Goal: Task Accomplishment & Management: Manage account settings

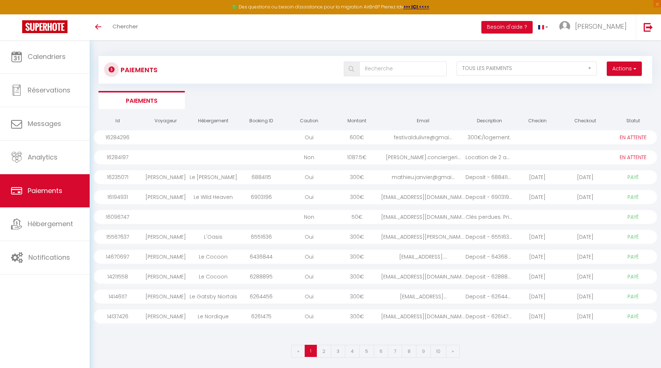
select select "2"
select select "0"
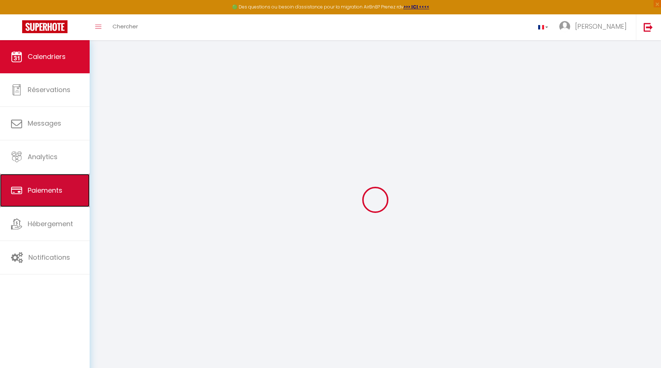
click at [68, 185] on link "Paiements" at bounding box center [45, 190] width 90 height 33
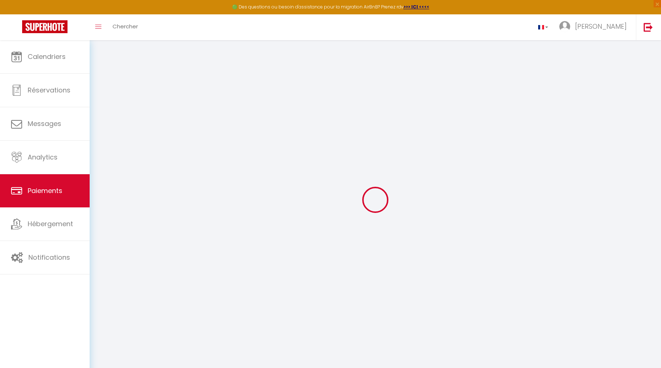
select select "2"
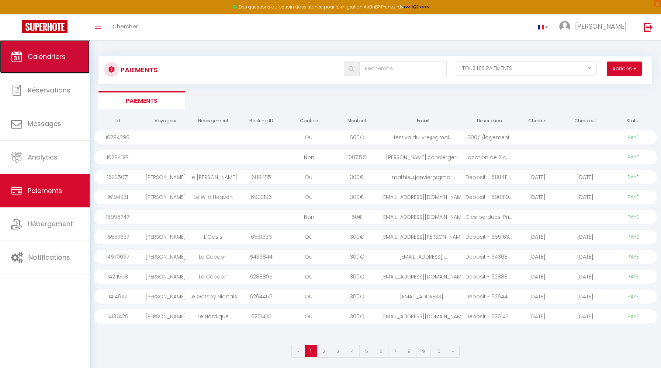
click at [58, 63] on link "Calendriers" at bounding box center [45, 56] width 90 height 33
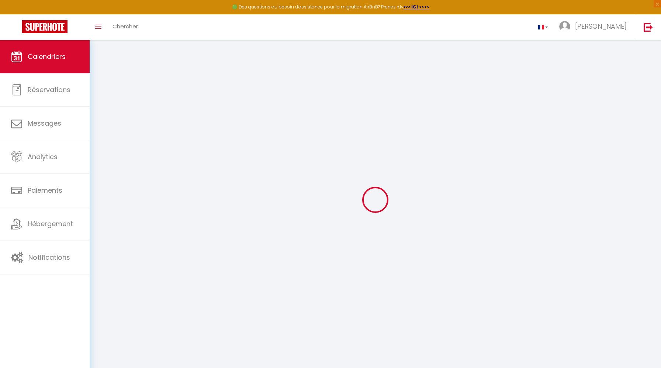
select select
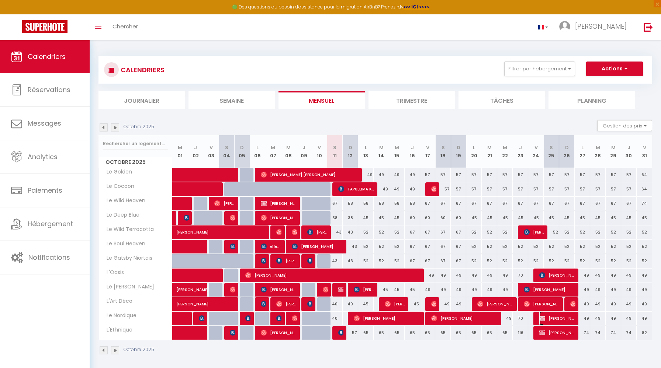
click at [565, 317] on span "[PERSON_NAME]" at bounding box center [557, 319] width 36 height 14
select select "KO"
select select "0"
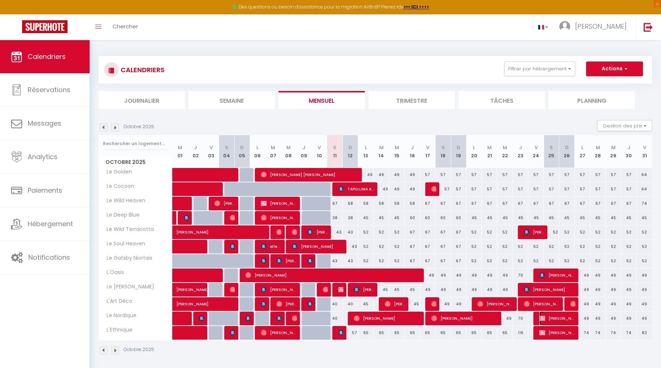
select select "1"
select select
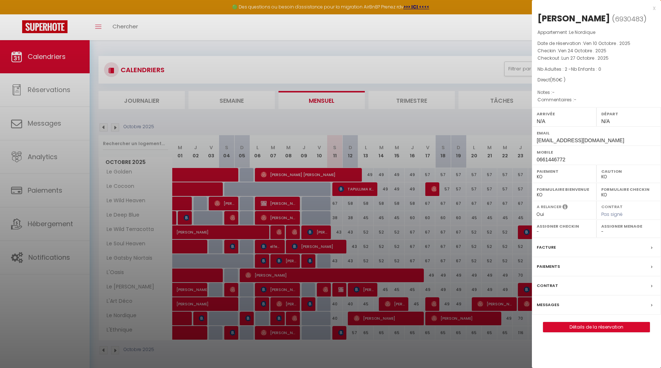
click at [553, 173] on label "Paiement" at bounding box center [564, 171] width 55 height 7
click at [574, 332] on link "Détails de la réservation" at bounding box center [596, 328] width 106 height 10
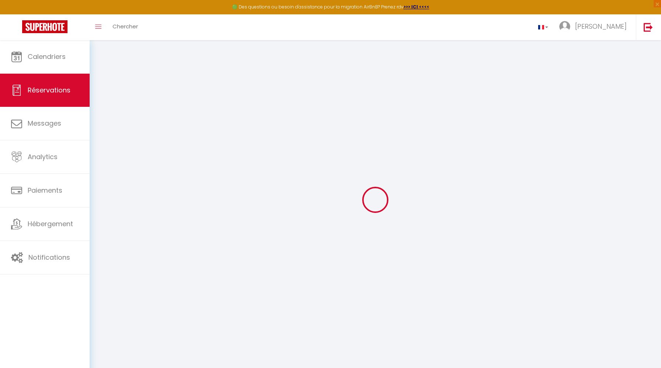
type input "[PERSON_NAME]"
type input "PELLIET"
type input "[EMAIL_ADDRESS][DOMAIN_NAME]"
type input "0661446772"
select select "FR"
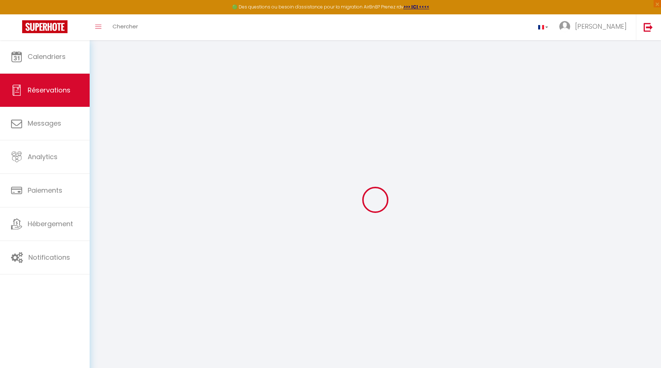
select select "21805"
select select "2"
type input "Ven 24 Octobre 2025"
select select
type input "Lun 27 Octobre 2025"
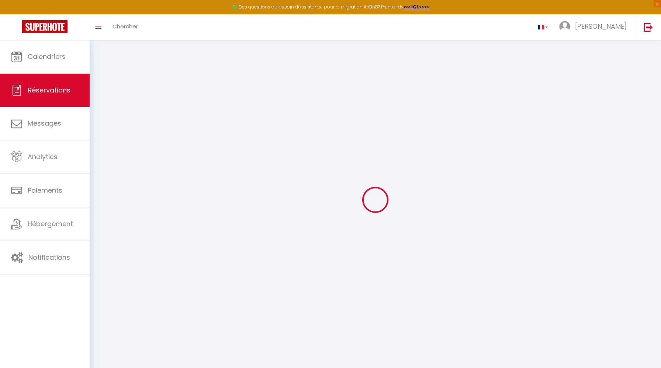
select select
type input "2"
select select "10"
select select
type input "150"
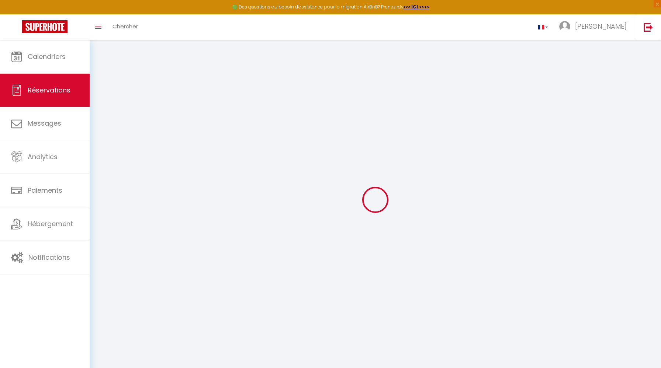
checkbox input "false"
type input "0"
select select
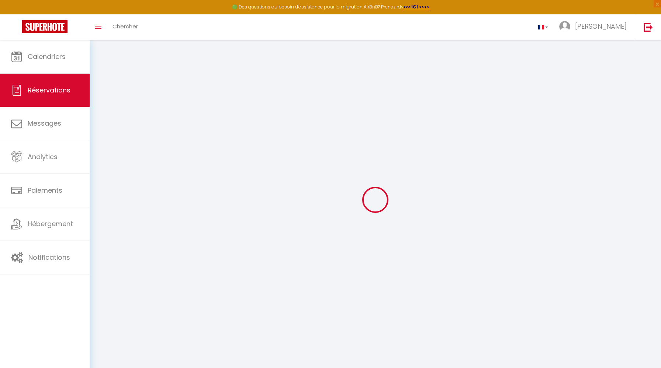
select select
select select "14"
checkbox input "false"
select select
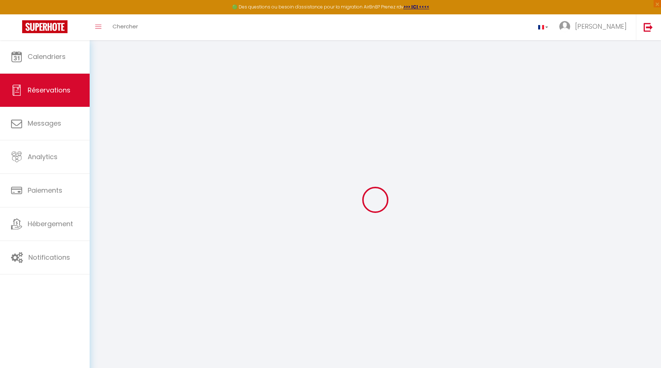
checkbox input "false"
select select
checkbox input "false"
select select
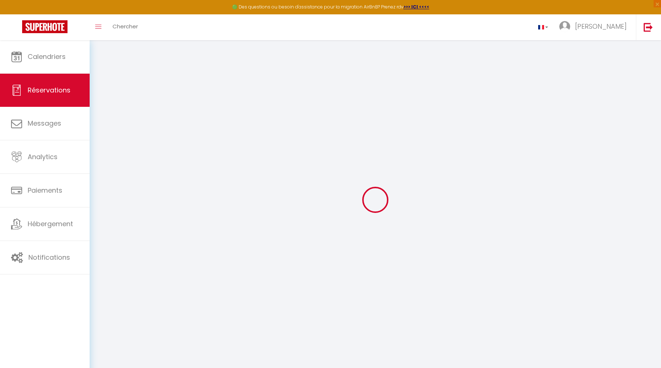
select select
checkbox input "false"
select select
checkbox input "false"
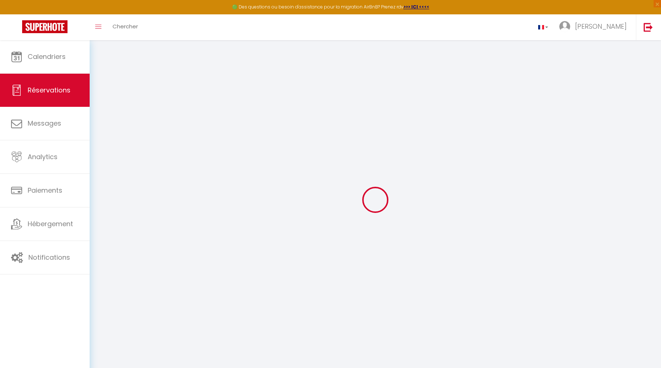
select select
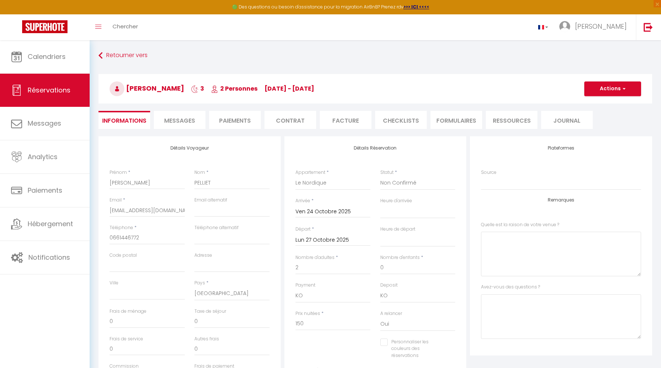
click at [232, 124] on li "Paiements" at bounding box center [235, 120] width 52 height 18
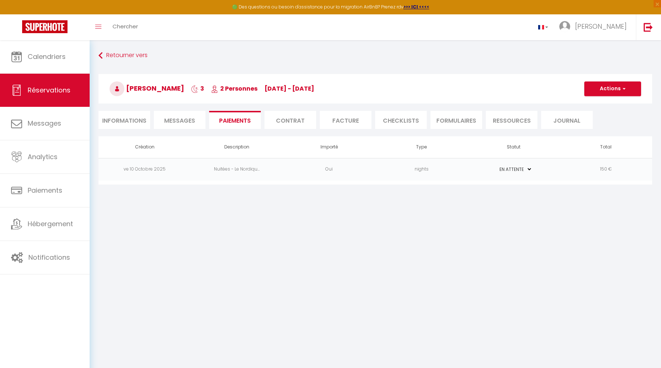
click at [528, 168] on select "PAYÉ EN ATTENTE" at bounding box center [513, 169] width 37 height 7
select select "1"
click at [495, 166] on select "PAYÉ EN ATTENTE" at bounding box center [513, 169] width 37 height 7
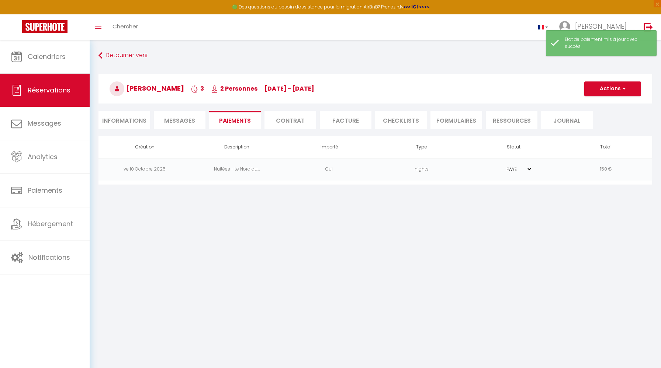
click at [290, 116] on li "Contrat" at bounding box center [290, 120] width 52 height 18
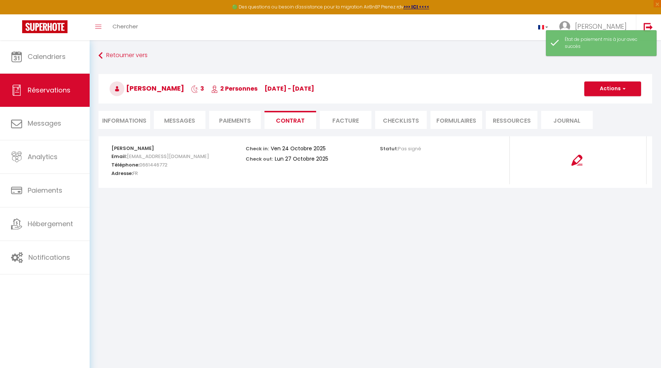
click at [357, 120] on li "Facture" at bounding box center [346, 120] width 52 height 18
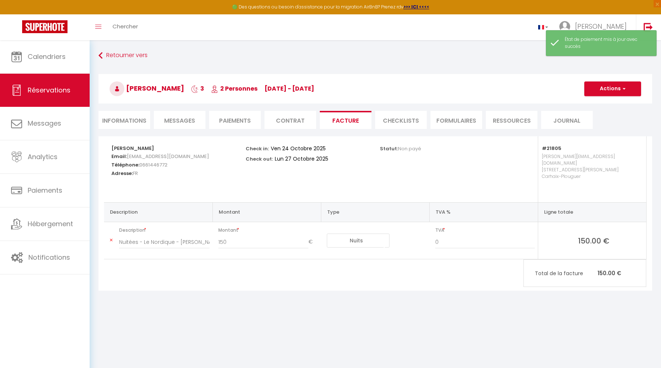
click at [297, 126] on li "Contrat" at bounding box center [290, 120] width 52 height 18
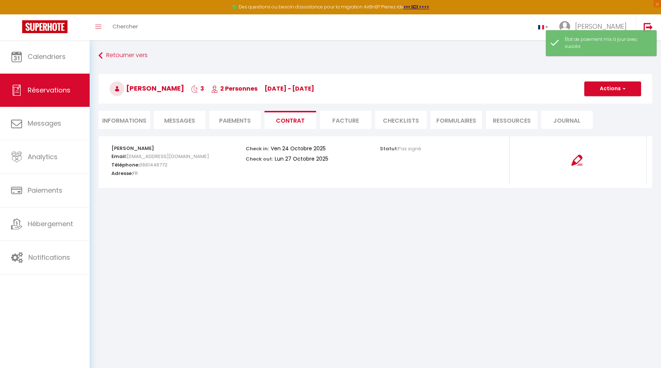
click at [349, 122] on li "Facture" at bounding box center [346, 120] width 52 height 18
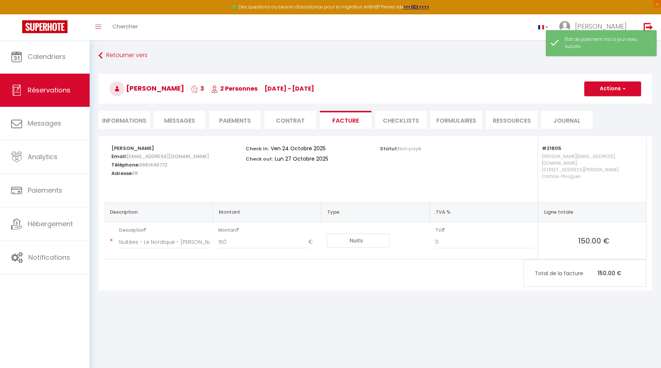
click at [400, 128] on li "CHECKLISTS" at bounding box center [401, 120] width 52 height 18
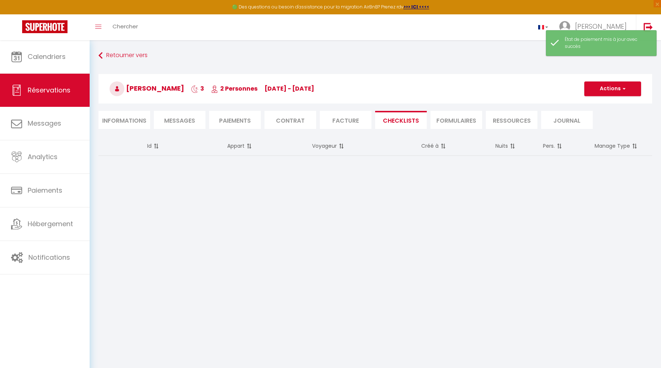
click at [334, 119] on li "Facture" at bounding box center [346, 120] width 52 height 18
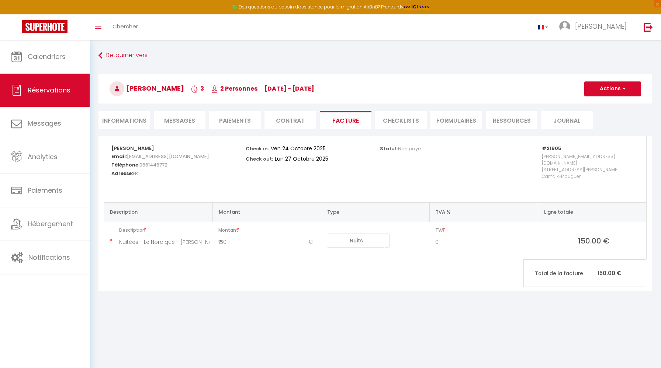
click at [361, 235] on select "Nuits Frais de ménage Taxe de séjour Autre Frais de service hôte Frais de paiem…" at bounding box center [358, 241] width 63 height 14
click at [327, 234] on select "Nuits Frais de ménage Taxe de séjour Autre Frais de service hôte Frais de paiem…" at bounding box center [358, 241] width 63 height 14
click at [454, 236] on input "0" at bounding box center [485, 242] width 100 height 13
click at [432, 170] on div "Statut: Non payé" at bounding box center [442, 169] width 134 height 66
drag, startPoint x: 269, startPoint y: 239, endPoint x: 191, endPoint y: 236, distance: 77.9
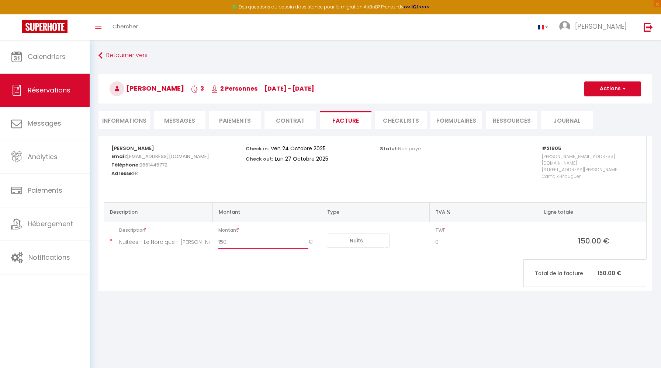
click at [191, 236] on tr "Description Nuitées - Le Nordique - [PERSON_NAME] 150 € Nuits Frais de ménage T…" at bounding box center [375, 240] width 542 height 37
click at [399, 120] on li "CHECKLISTS" at bounding box center [401, 120] width 52 height 18
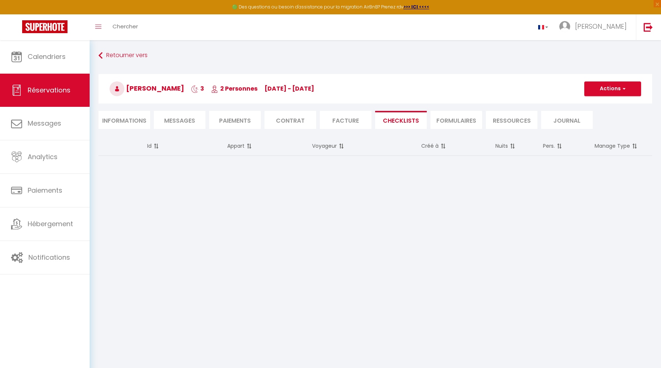
click at [285, 125] on li "Contrat" at bounding box center [290, 120] width 52 height 18
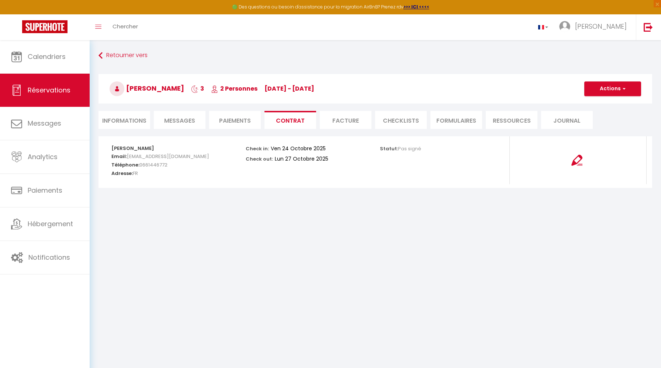
click at [229, 121] on li "Paiements" at bounding box center [235, 120] width 52 height 18
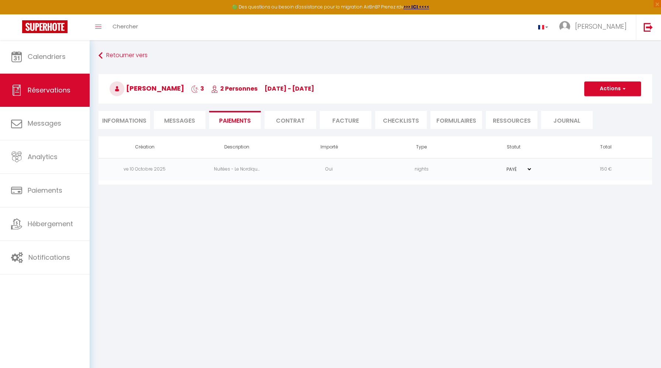
click at [184, 117] on span "Messages" at bounding box center [179, 121] width 31 height 8
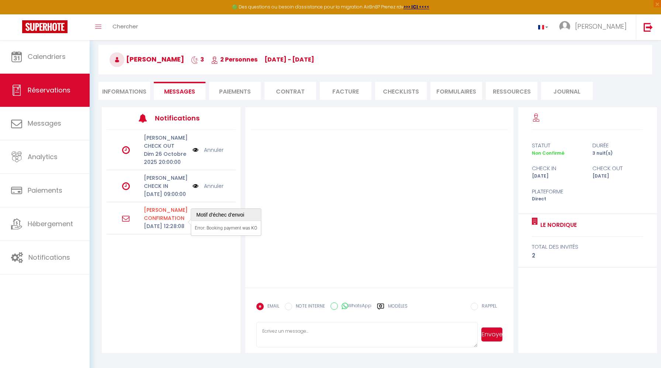
scroll to position [40, 0]
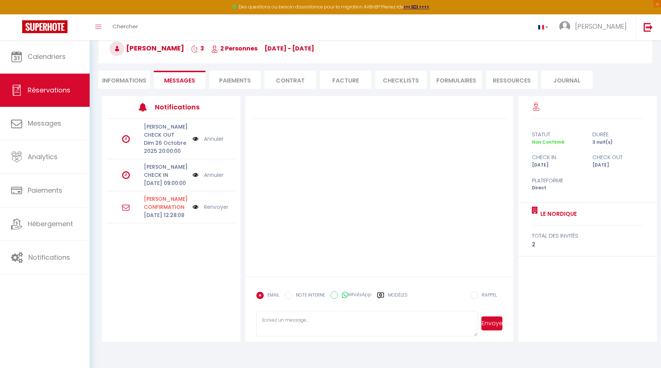
click at [123, 92] on div "Retourner vers [PERSON_NAME] 3 2 Personnes [DATE] - [DATE] Actions Enregistrer …" at bounding box center [375, 52] width 563 height 87
click at [123, 86] on li "Informations" at bounding box center [124, 80] width 52 height 18
select select
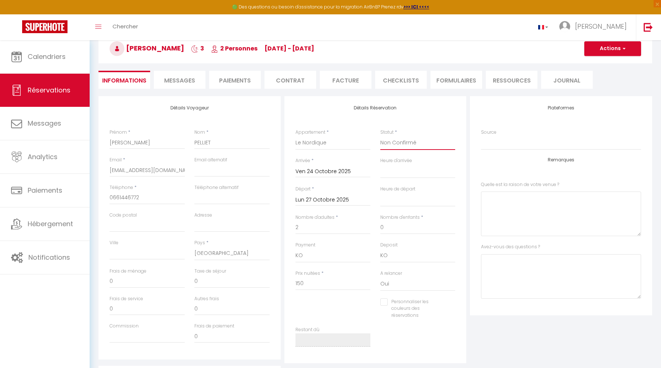
click at [408, 139] on select "Confirmé Non Confirmé [PERSON_NAME] par le voyageur No Show Request" at bounding box center [417, 143] width 75 height 14
select select "1"
click at [380, 136] on select "Confirmé Non Confirmé [PERSON_NAME] par le voyageur No Show Request" at bounding box center [417, 143] width 75 height 14
select select
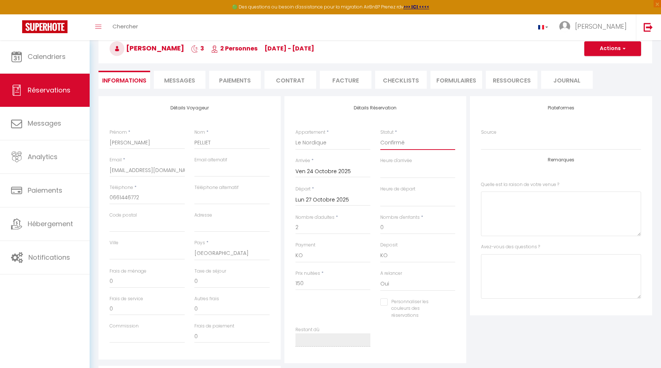
checkbox input "false"
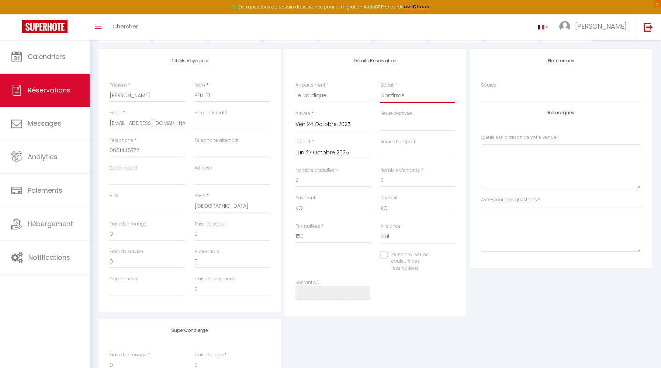
scroll to position [88, 0]
click at [326, 207] on select "OK KO" at bounding box center [332, 208] width 75 height 14
select select "12"
click at [295, 201] on select "OK KO" at bounding box center [332, 208] width 75 height 14
select select
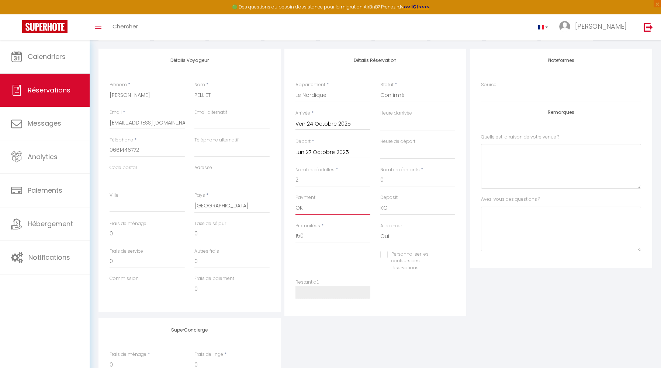
select select
checkbox input "false"
click at [403, 205] on select "OK KO" at bounding box center [417, 208] width 75 height 14
select select "15"
click at [380, 201] on select "OK KO" at bounding box center [417, 208] width 75 height 14
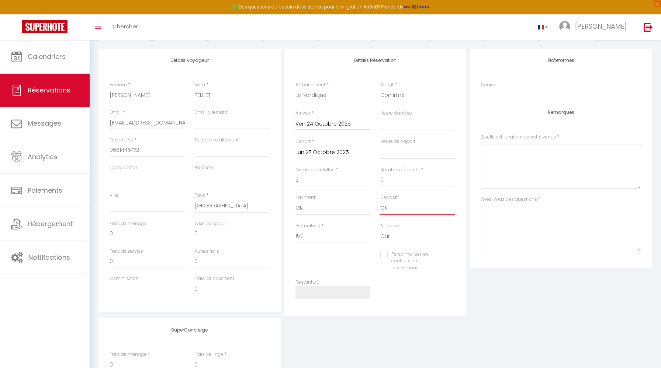
select select
checkbox input "false"
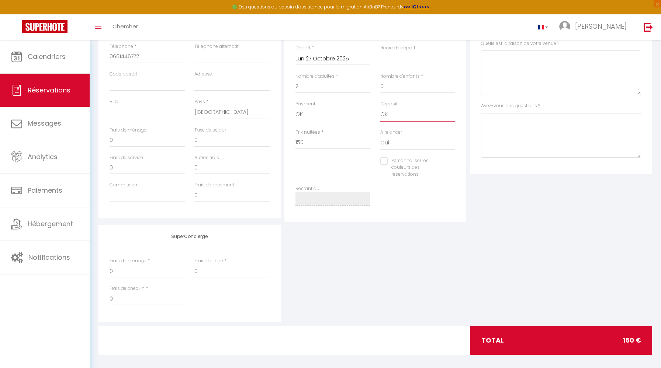
scroll to position [187, 0]
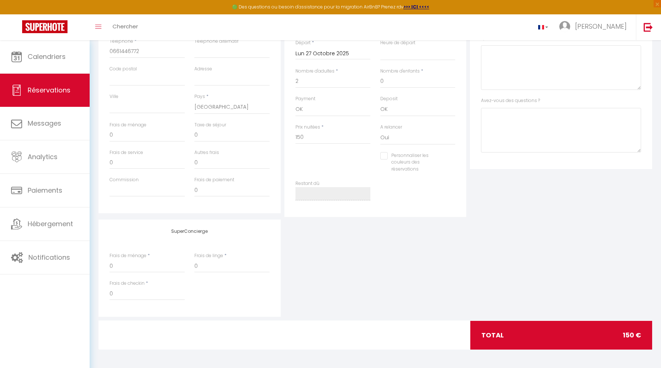
click at [318, 129] on label "Prix nuitées" at bounding box center [307, 127] width 25 height 7
click at [318, 131] on input "150" at bounding box center [332, 137] width 75 height 13
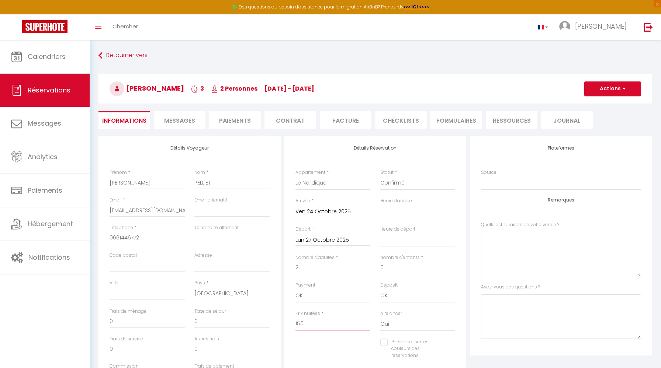
scroll to position [152, 0]
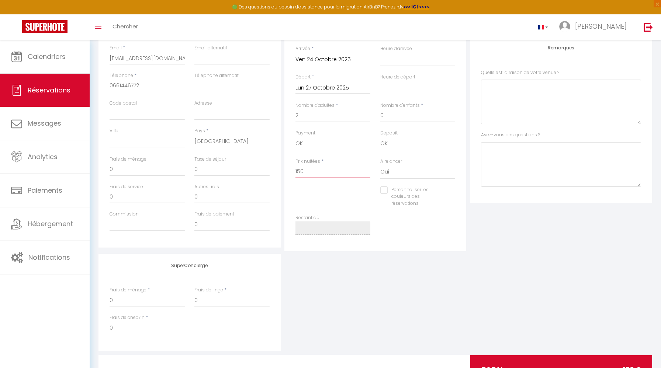
select select
checkbox input "false"
select select
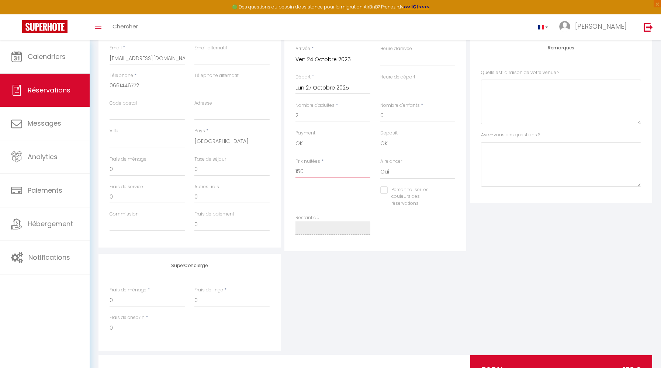
checkbox input "false"
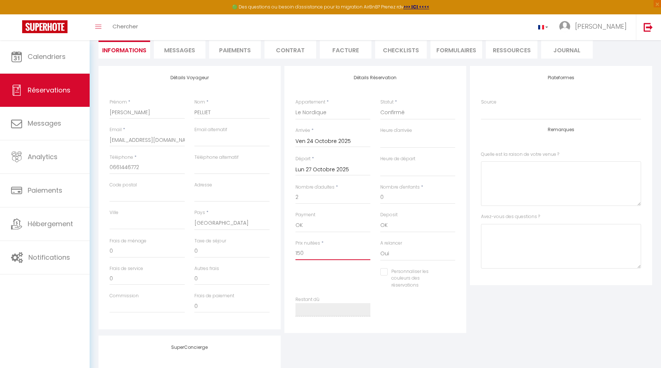
scroll to position [93, 0]
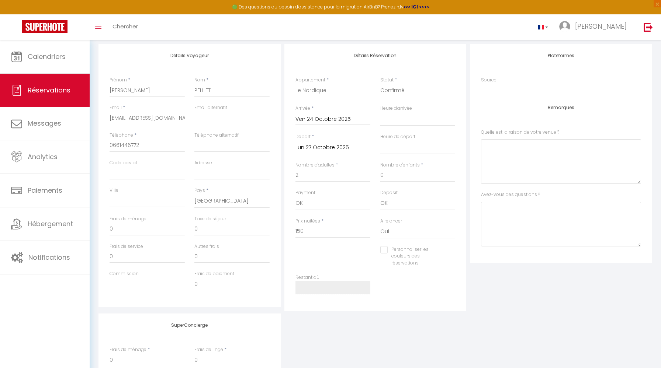
select select
checkbox input "false"
select select
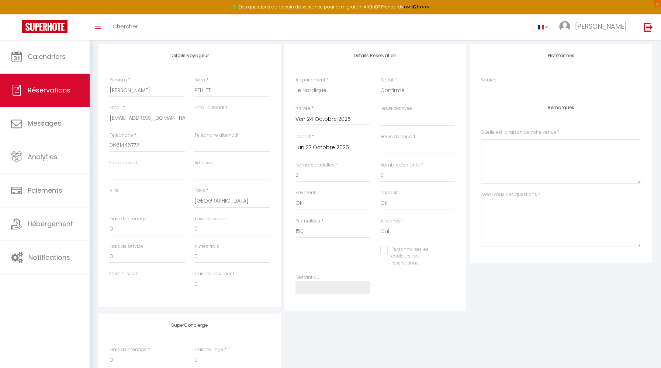
checkbox input "false"
drag, startPoint x: 329, startPoint y: 229, endPoint x: 238, endPoint y: 229, distance: 91.8
click at [238, 229] on div "Détails Voyageur Prénom * [PERSON_NAME] * PELLIET Email * [EMAIL_ADDRESS][DOMAI…" at bounding box center [375, 177] width 557 height 267
type input "4"
select select
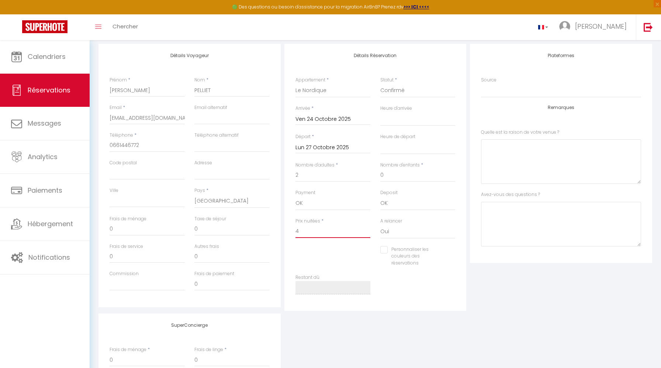
select select
checkbox input "false"
type input "45"
select select
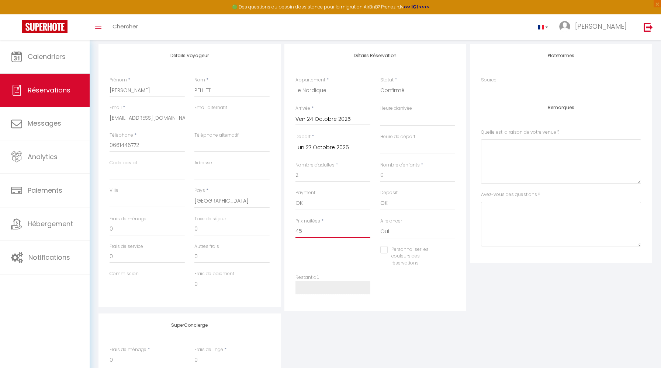
checkbox input "false"
type input "450"
select select
checkbox input "false"
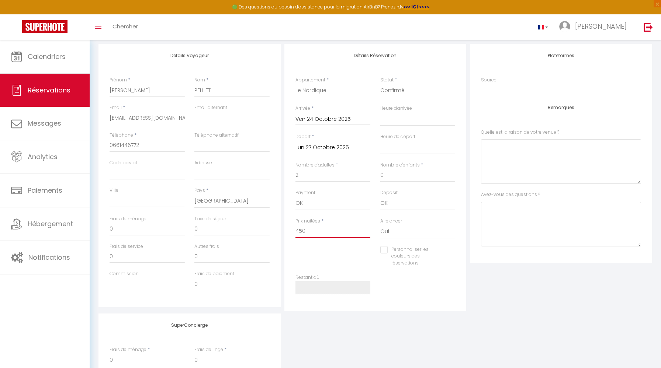
select select
checkbox input "false"
select select
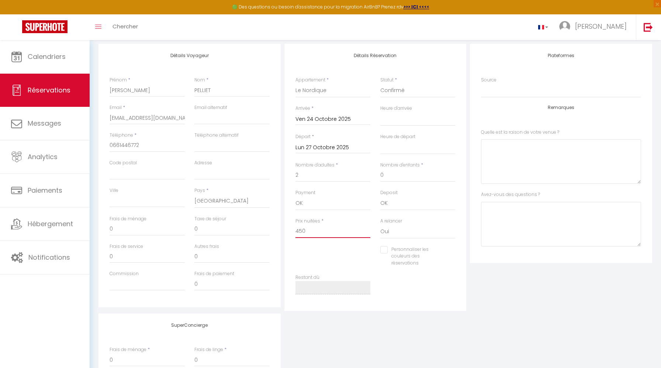
checkbox input "false"
type input "450"
click at [205, 230] on input "0" at bounding box center [231, 229] width 75 height 13
drag, startPoint x: 208, startPoint y: 230, endPoint x: 162, endPoint y: 230, distance: 45.7
click at [162, 230] on div "Frais de ménage 0 Taxe de séjour 0" at bounding box center [190, 230] width 170 height 28
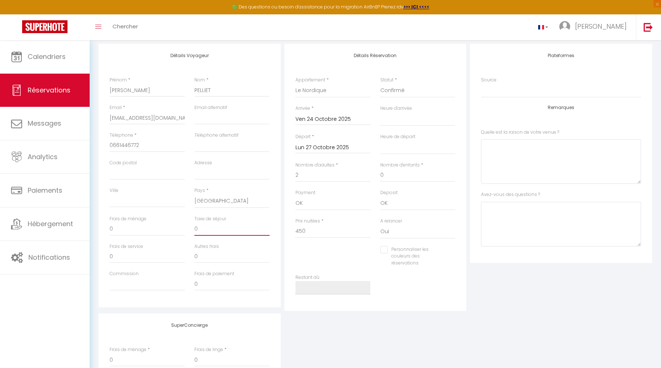
type input "1"
select select
checkbox input "false"
type input "15"
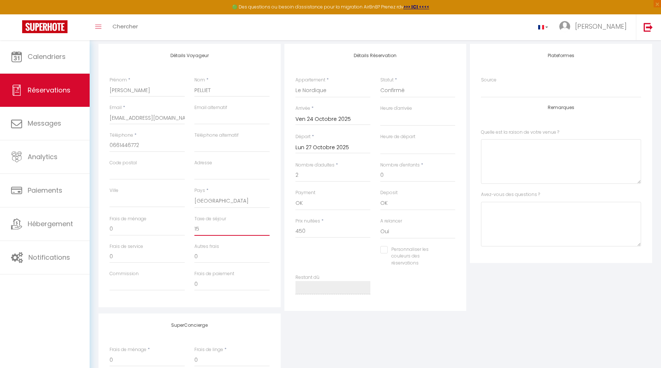
select select
checkbox input "false"
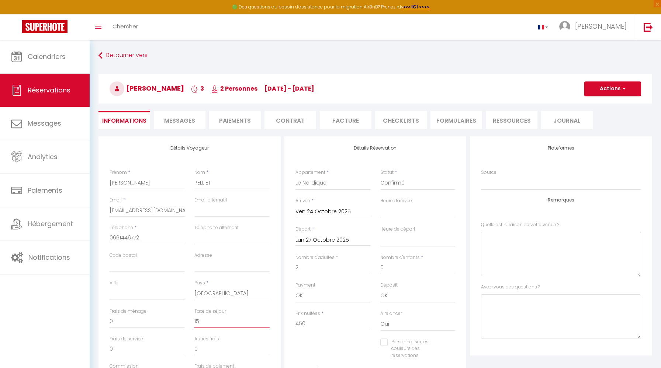
type input "15"
click at [622, 93] on button "Actions" at bounding box center [612, 89] width 57 height 15
click at [616, 102] on link "Enregistrer" at bounding box center [605, 105] width 58 height 10
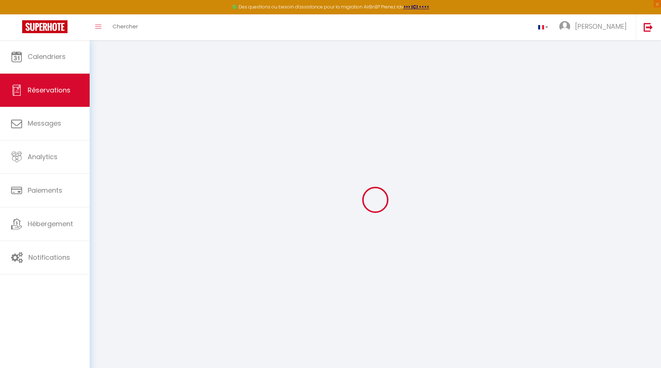
select select "not_cancelled"
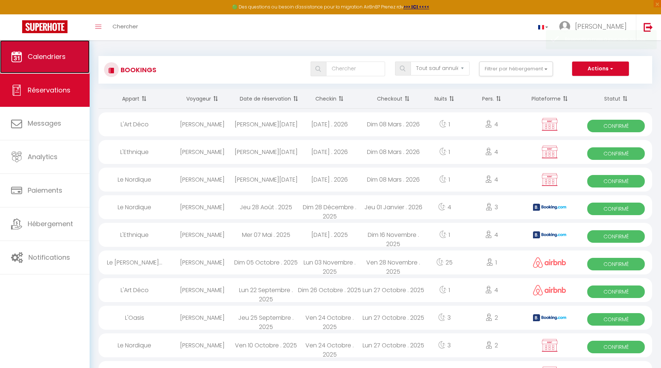
click at [48, 60] on span "Calendriers" at bounding box center [47, 56] width 38 height 9
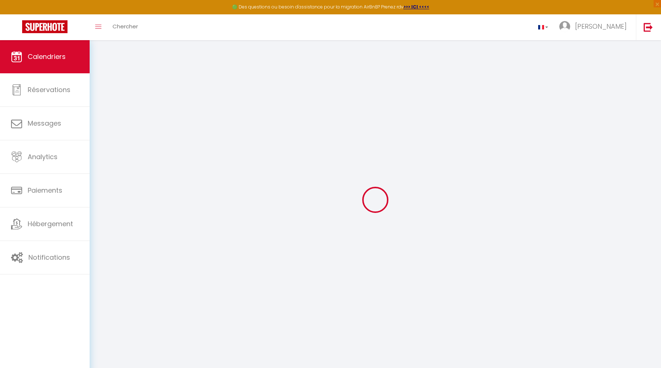
select select
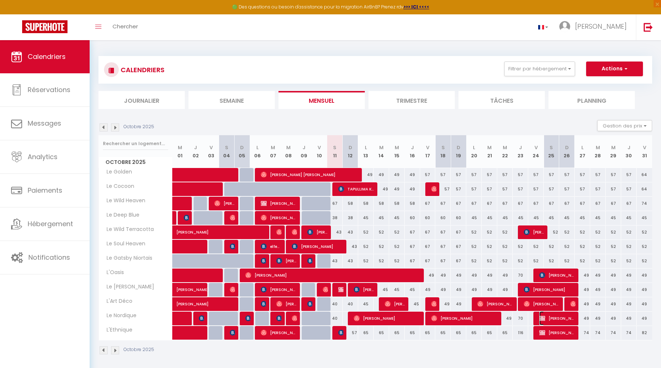
click at [572, 316] on span "[PERSON_NAME]" at bounding box center [557, 319] width 36 height 14
select select "OK"
select select "0"
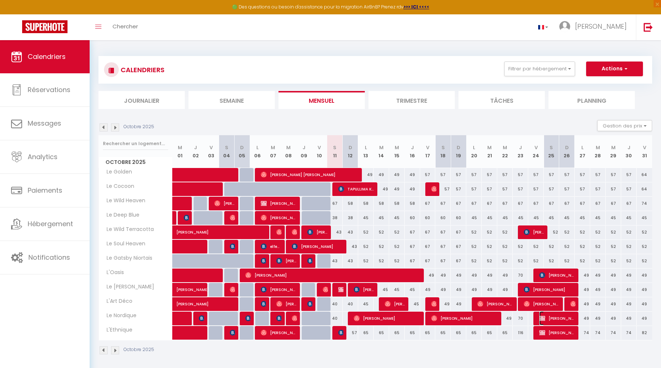
select select "1"
select select
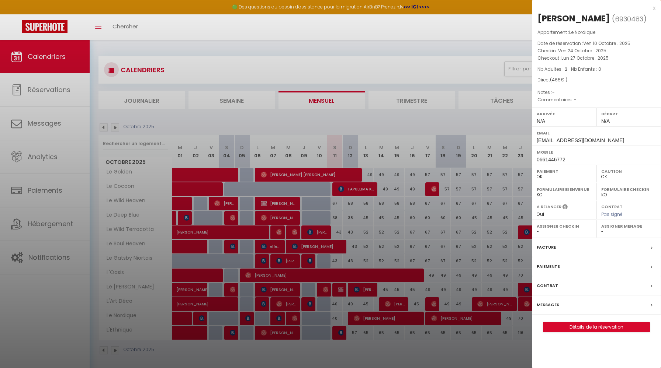
click at [549, 307] on label "Messages" at bounding box center [548, 305] width 22 height 8
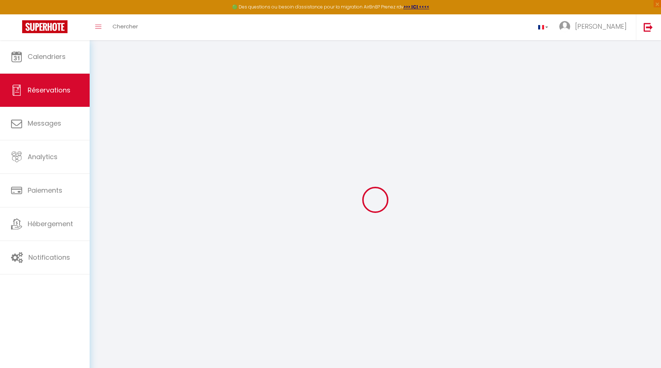
select select
checkbox input "false"
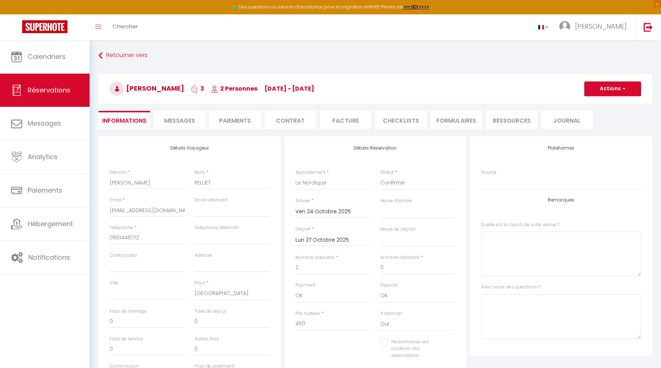
select select
checkbox input "false"
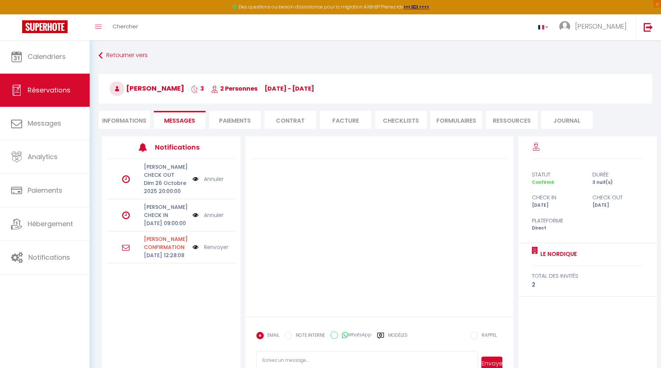
scroll to position [40, 0]
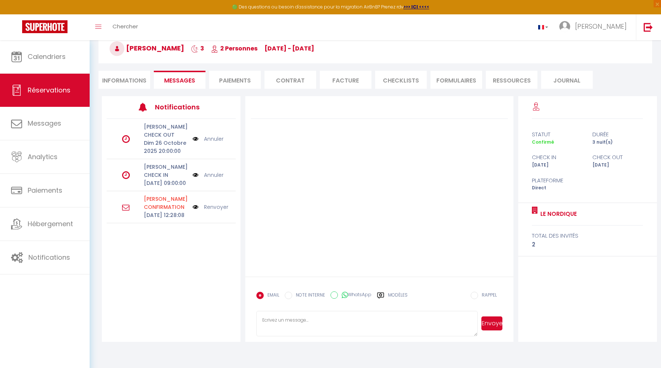
click at [215, 211] on link "Renvoyer" at bounding box center [216, 207] width 24 height 8
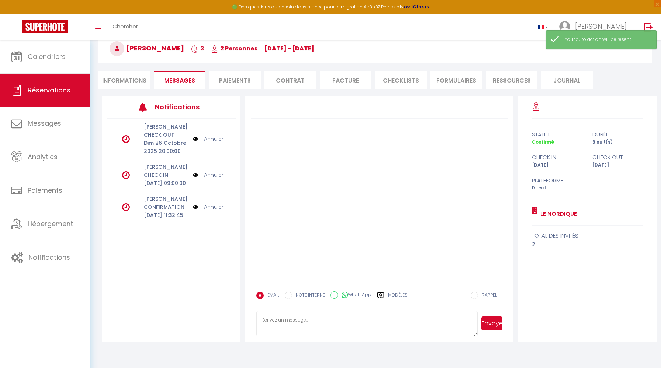
click at [290, 295] on input "NOTE INTERNE" at bounding box center [288, 295] width 7 height 7
radio input "true"
click at [263, 297] on input "EMAIL" at bounding box center [259, 295] width 7 height 7
radio input "true"
radio input "false"
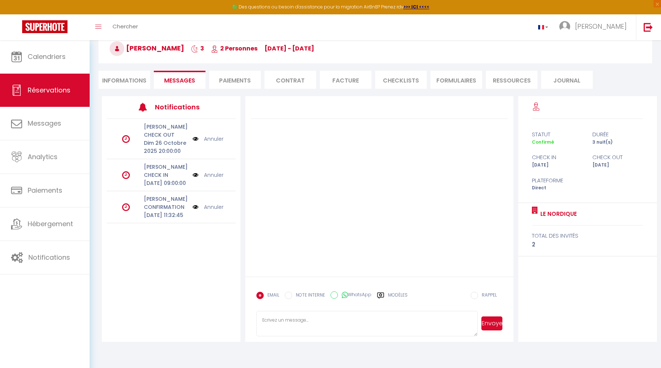
click at [381, 295] on icon at bounding box center [380, 296] width 7 height 6
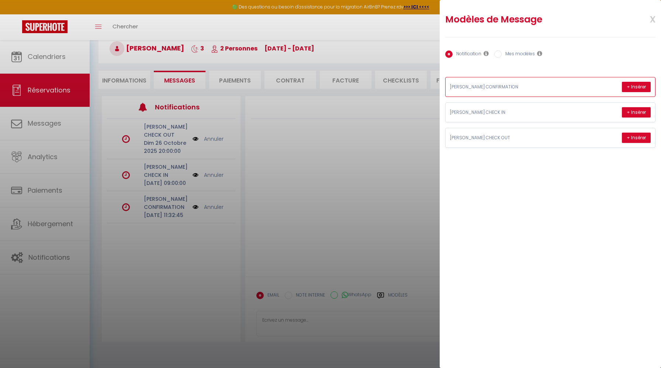
click at [496, 87] on p "[PERSON_NAME] CONFIRMATION" at bounding box center [505, 87] width 111 height 7
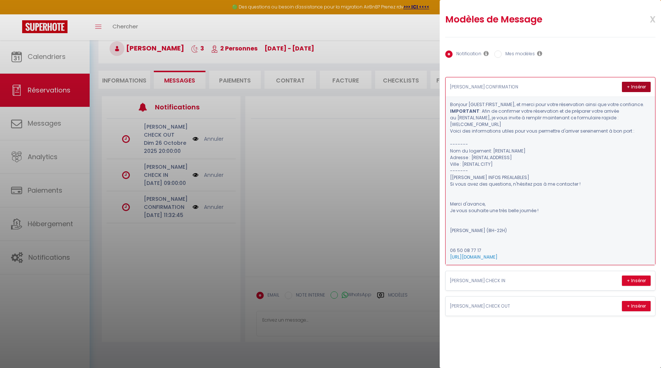
click at [635, 84] on button "+ Insérer" at bounding box center [636, 87] width 29 height 10
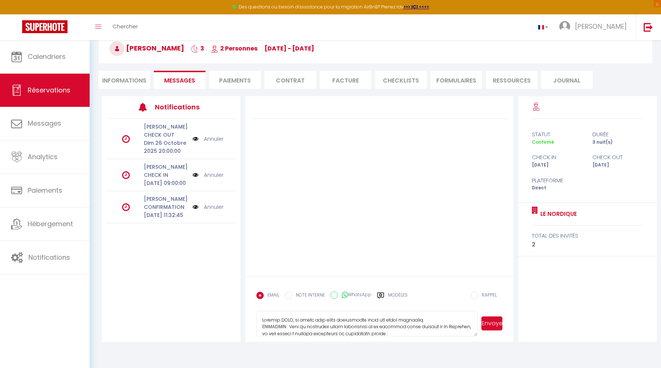
drag, startPoint x: 292, startPoint y: 321, endPoint x: 280, endPoint y: 321, distance: 11.4
click at [280, 321] on textarea at bounding box center [366, 324] width 221 height 26
drag, startPoint x: 377, startPoint y: 318, endPoint x: 306, endPoint y: 317, distance: 71.2
click at [306, 317] on textarea at bounding box center [366, 324] width 221 height 26
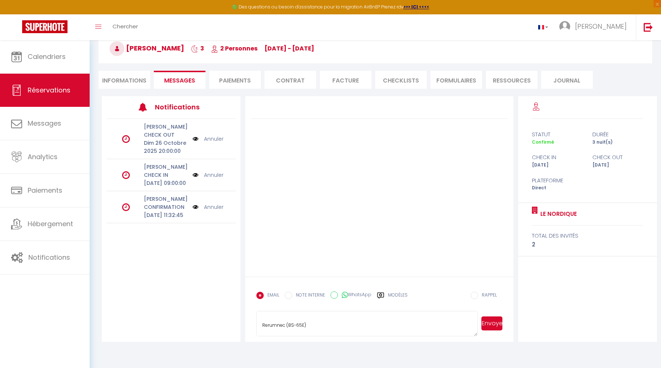
scroll to position [256, 0]
click at [288, 325] on textarea at bounding box center [366, 324] width 221 height 26
type textarea "Loremip D. Sitamet, co adipi elit seddo eiusmodtemp incid utl etdol magnaaliq. …"
click at [489, 318] on button "Envoyer" at bounding box center [491, 324] width 21 height 14
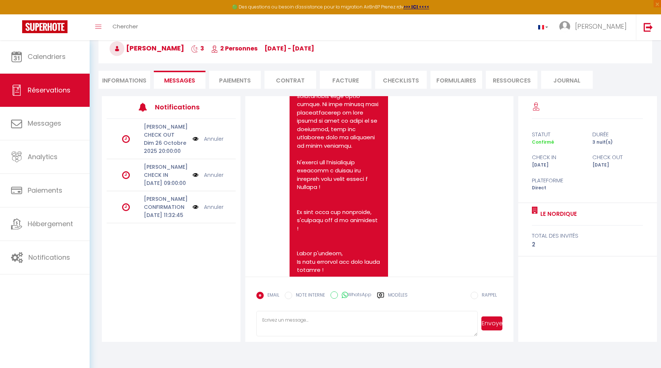
scroll to position [536, 0]
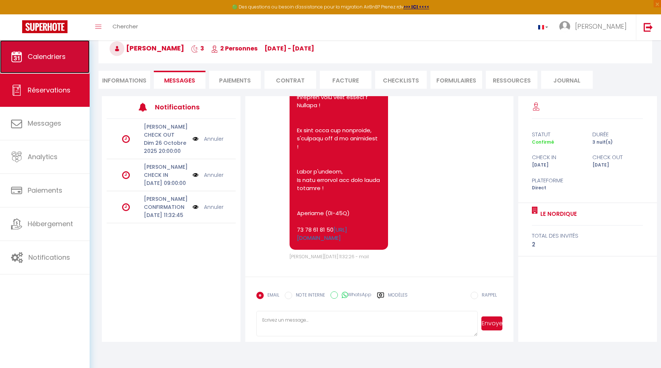
click at [57, 56] on span "Calendriers" at bounding box center [47, 56] width 38 height 9
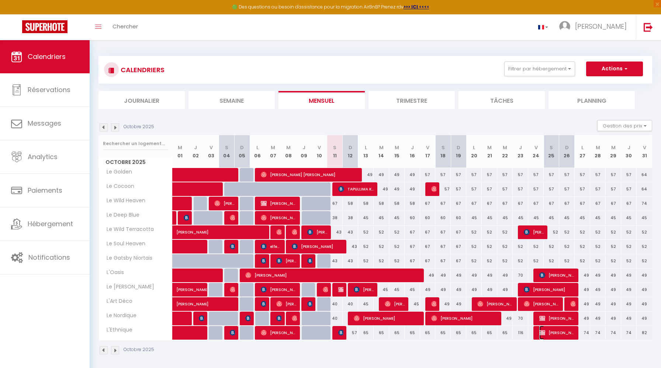
click at [555, 334] on span "[PERSON_NAME]" at bounding box center [557, 333] width 36 height 14
select select "KO"
select select "0"
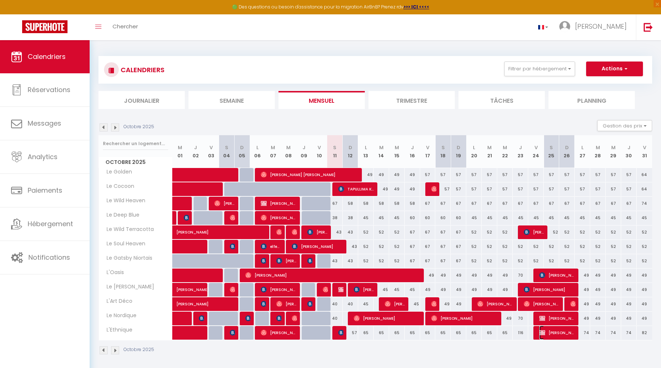
select select "1"
select select
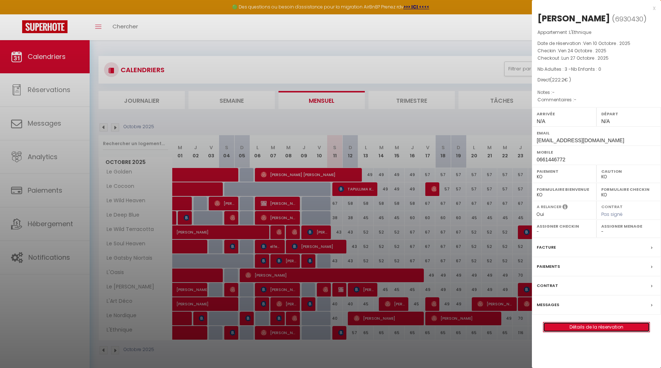
click at [561, 326] on link "Détails de la réservation" at bounding box center [596, 328] width 106 height 10
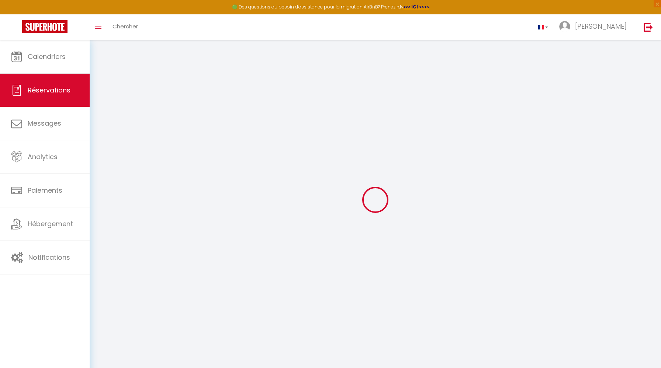
type input "[PERSON_NAME]"
type input "PELLIET"
type input "[EMAIL_ADDRESS][DOMAIN_NAME]"
type input "0661446772"
select select "FR"
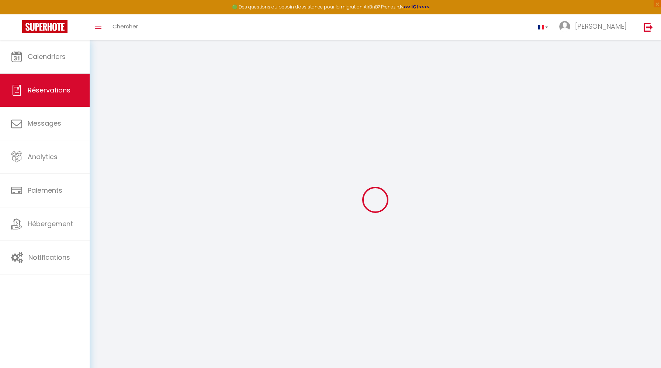
select select "21807"
select select "2"
type input "Ven 24 Octobre 2025"
select select
type input "Lun 27 Octobre 2025"
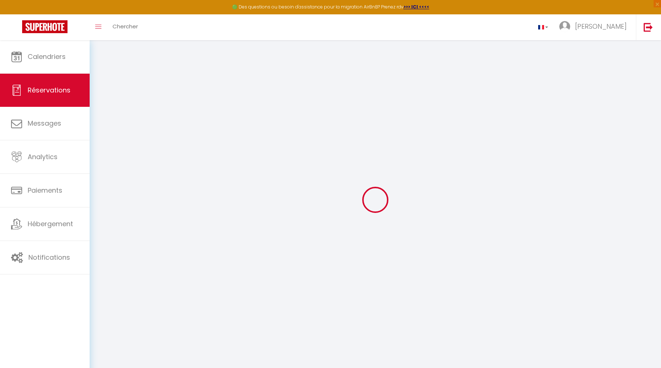
select select
type input "3"
select select "10"
select select
type input "200"
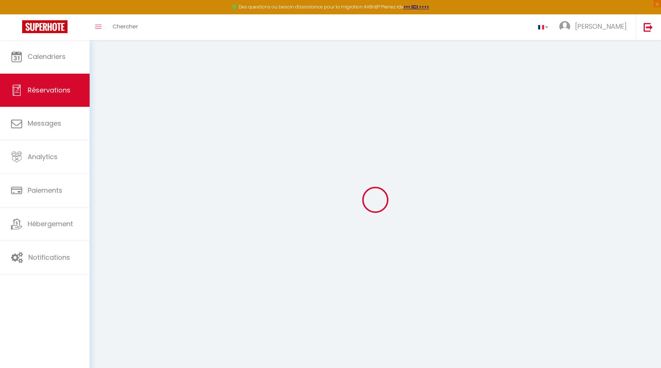
checkbox input "false"
type input "0"
select select
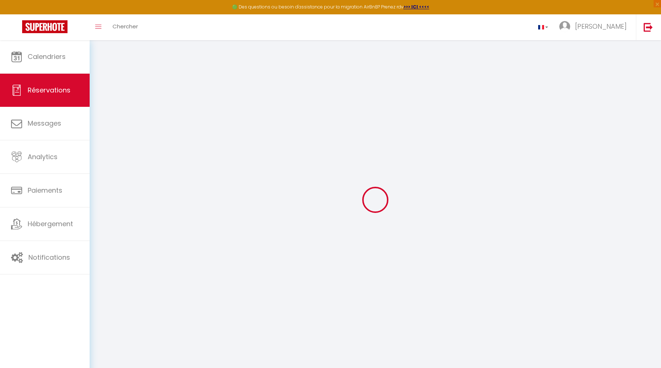
select select
select select "14"
checkbox input "false"
select select
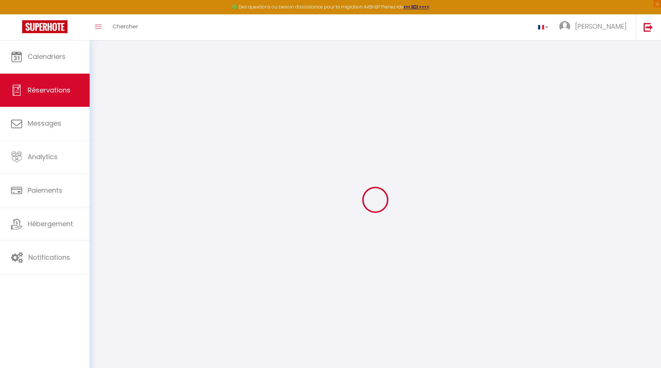
checkbox input "false"
select select
checkbox input "false"
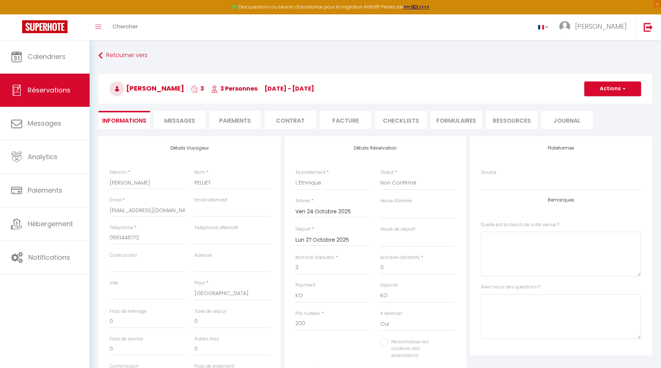
select select
checkbox input "false"
type input "22.2"
select select
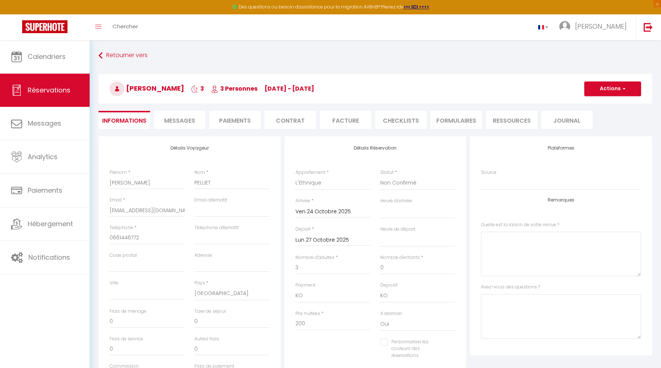
select select
checkbox input "false"
select select
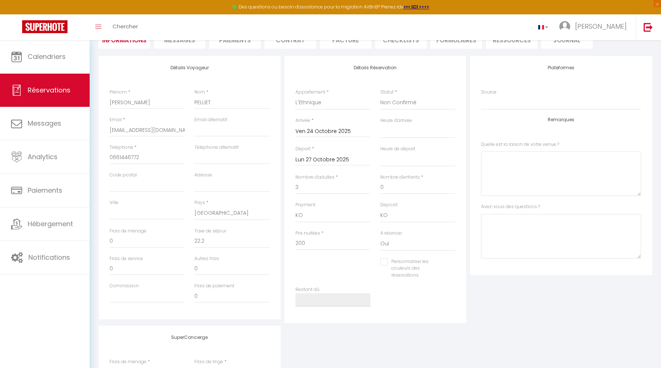
scroll to position [87, 0]
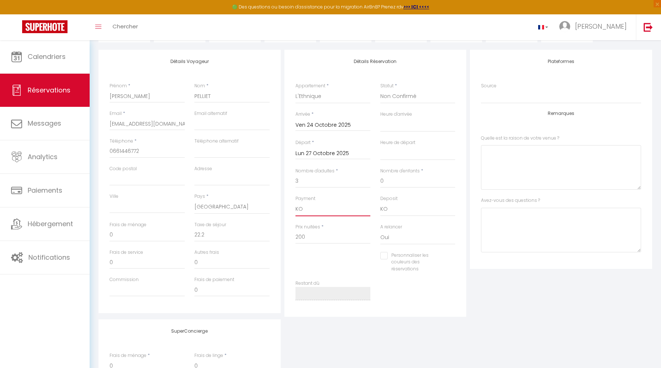
click at [315, 208] on select "OK KO" at bounding box center [332, 209] width 75 height 14
select select "12"
click at [295, 202] on select "OK KO" at bounding box center [332, 209] width 75 height 14
select select
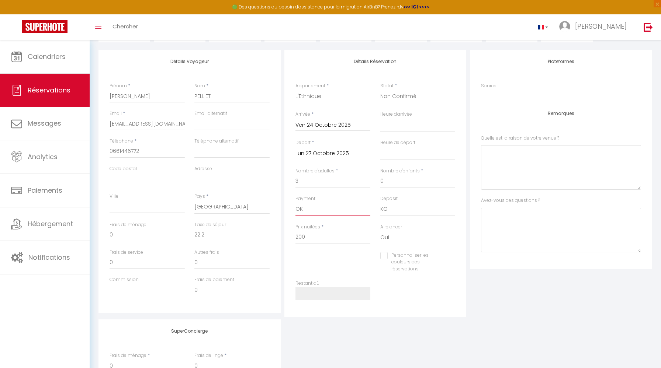
checkbox input "false"
click at [405, 202] on select "OK KO" at bounding box center [417, 209] width 75 height 14
select select "15"
click at [380, 202] on select "OK KO" at bounding box center [417, 209] width 75 height 14
select select
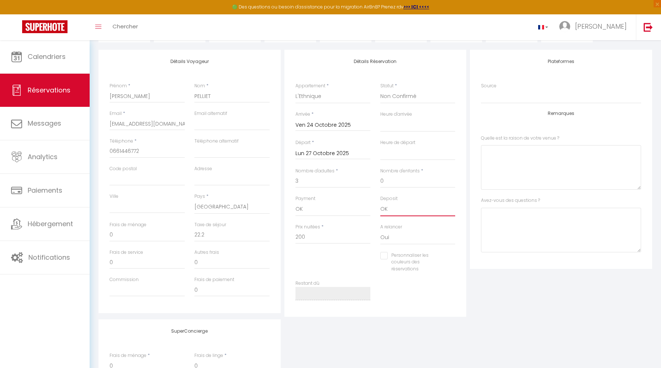
select select
checkbox input "false"
click at [408, 99] on select "Confirmé Non Confirmé [PERSON_NAME] par le voyageur No Show Request" at bounding box center [417, 97] width 75 height 14
select select "1"
click at [380, 90] on select "Confirmé Non Confirmé [PERSON_NAME] par le voyageur No Show Request" at bounding box center [417, 97] width 75 height 14
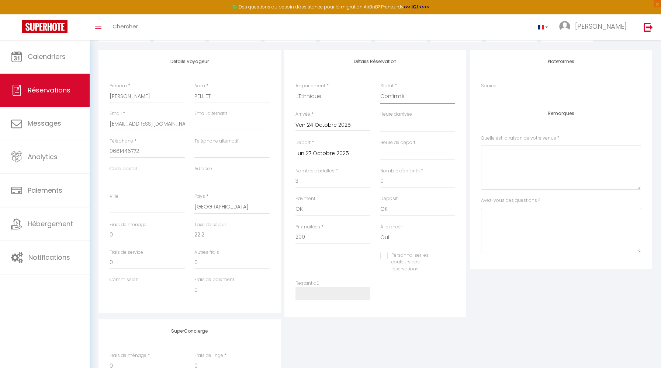
select select
checkbox input "false"
drag, startPoint x: 324, startPoint y: 239, endPoint x: 267, endPoint y: 238, distance: 56.8
click at [267, 238] on div "Détails Voyageur Prénom * [PERSON_NAME] * PELLIET Email * [EMAIL_ADDRESS][DOMAI…" at bounding box center [375, 183] width 557 height 267
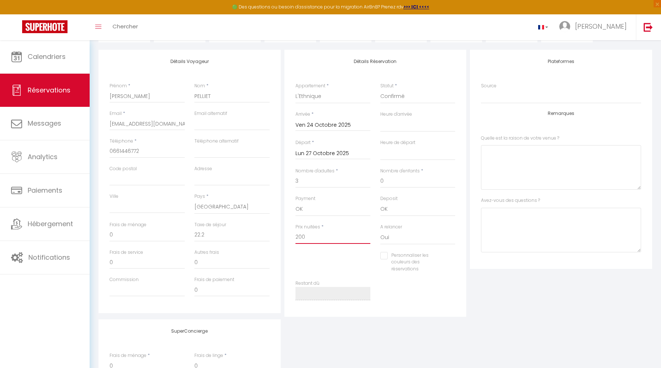
type input "6"
select select
checkbox input "false"
type input "60"
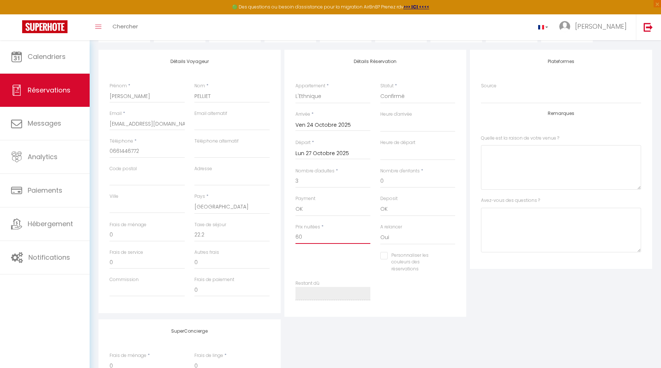
select select
checkbox input "false"
type input "600"
select select
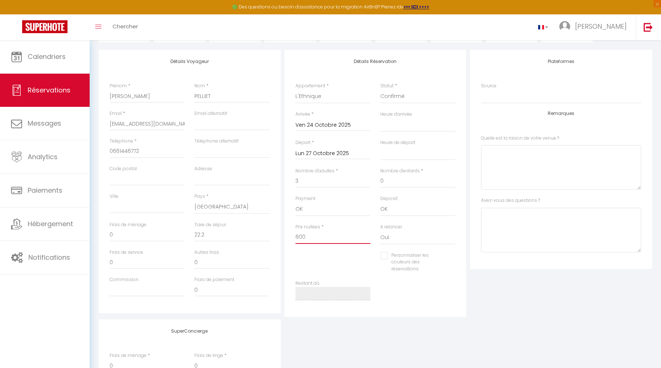
select select
drag, startPoint x: 226, startPoint y: 234, endPoint x: 155, endPoint y: 234, distance: 71.9
click at [155, 234] on div "Frais de ménage 0 Taxe de séjour 0" at bounding box center [190, 236] width 170 height 28
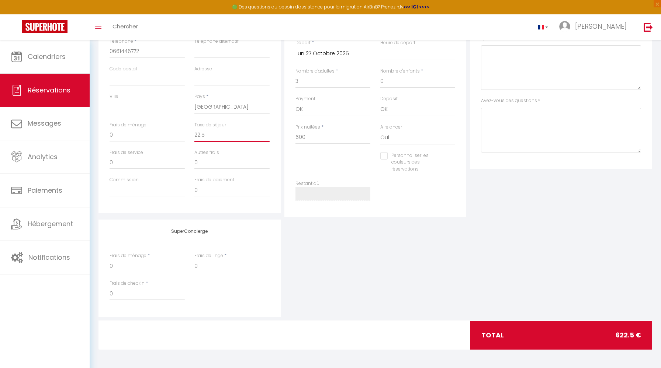
scroll to position [0, 0]
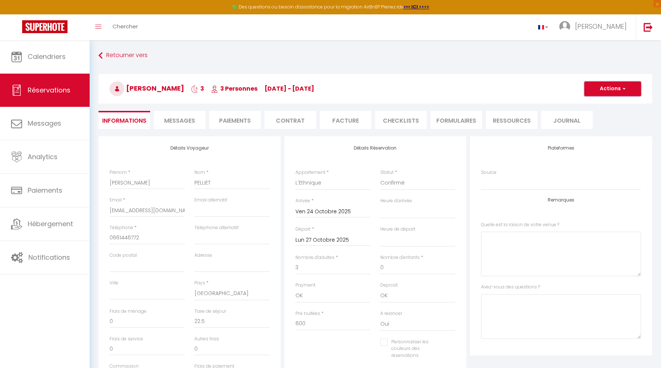
click at [610, 91] on button "Actions" at bounding box center [612, 89] width 57 height 15
click at [617, 105] on link "Enregistrer" at bounding box center [605, 105] width 58 height 10
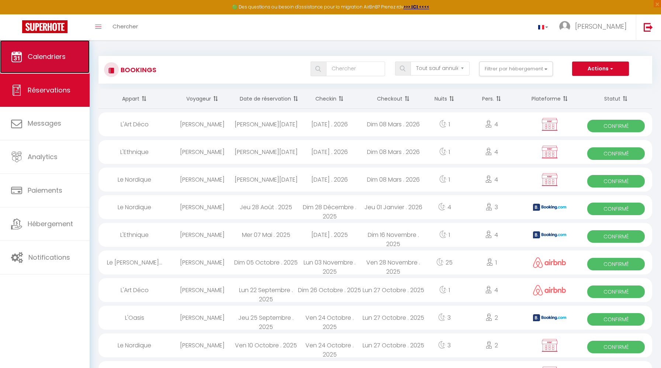
click at [58, 54] on span "Calendriers" at bounding box center [47, 56] width 38 height 9
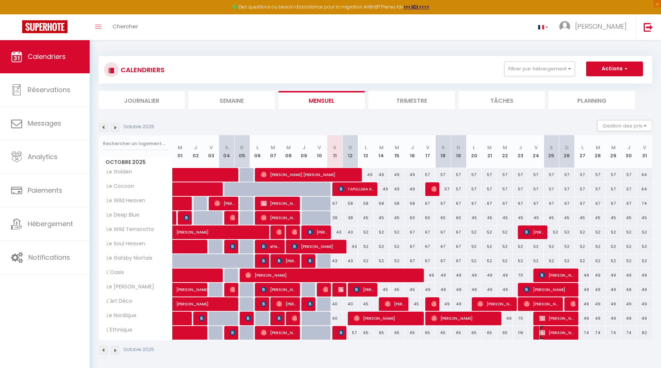
click at [554, 334] on span "[PERSON_NAME]" at bounding box center [557, 333] width 36 height 14
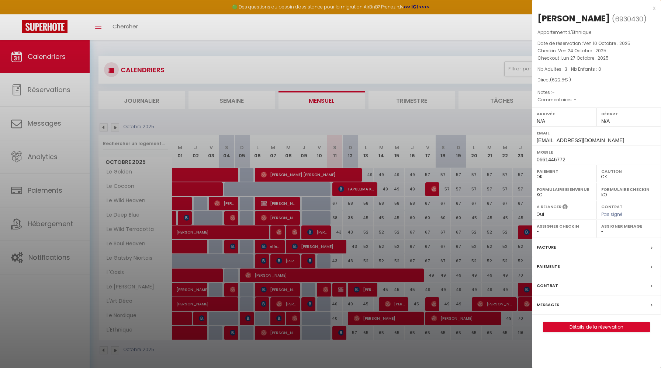
click at [555, 307] on label "Messages" at bounding box center [548, 305] width 22 height 8
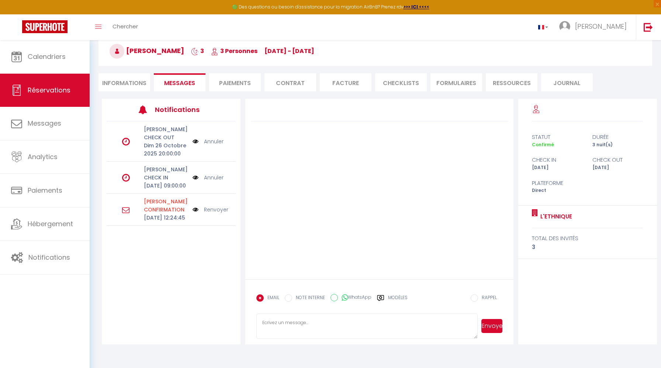
scroll to position [40, 0]
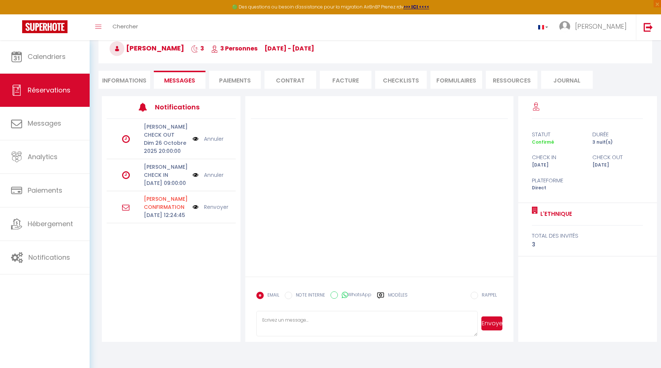
click at [392, 297] on label "Modèles" at bounding box center [398, 298] width 20 height 13
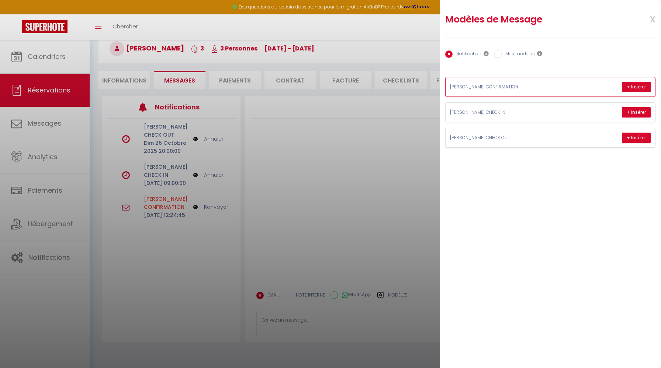
click at [531, 90] on div "[PERSON_NAME] CONFIRMATION + Insérer" at bounding box center [550, 86] width 209 height 19
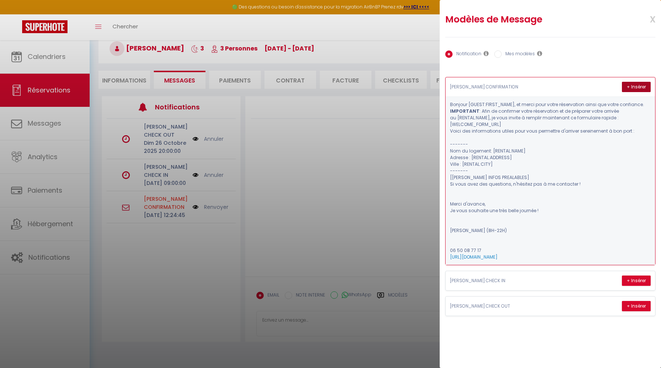
click at [637, 85] on button "+ Insérer" at bounding box center [636, 87] width 29 height 10
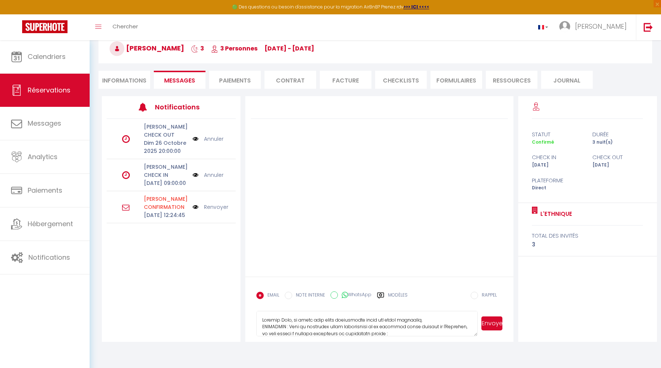
drag, startPoint x: 292, startPoint y: 319, endPoint x: 280, endPoint y: 319, distance: 11.8
click at [280, 319] on textarea at bounding box center [366, 324] width 221 height 26
click at [302, 321] on textarea at bounding box center [366, 324] width 221 height 26
drag, startPoint x: 300, startPoint y: 321, endPoint x: 305, endPoint y: 320, distance: 4.5
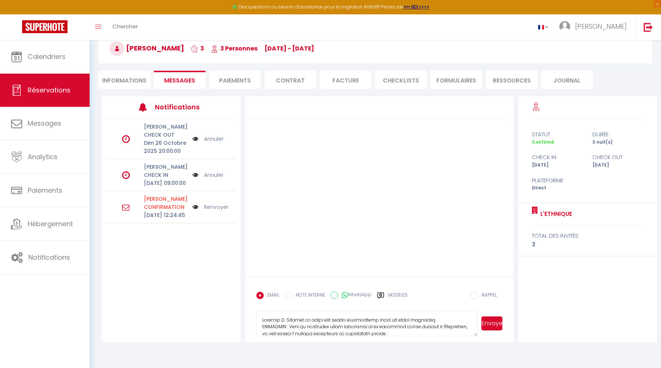
click at [305, 321] on textarea at bounding box center [366, 324] width 221 height 26
drag, startPoint x: 306, startPoint y: 326, endPoint x: 377, endPoint y: 326, distance: 71.2
click at [377, 326] on textarea at bounding box center [366, 324] width 221 height 26
click at [361, 325] on textarea at bounding box center [366, 324] width 221 height 26
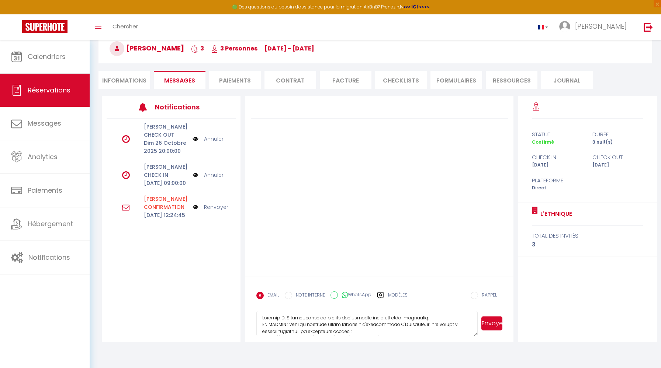
scroll to position [11, 0]
drag, startPoint x: 288, startPoint y: 323, endPoint x: 266, endPoint y: 323, distance: 22.1
click at [266, 323] on textarea at bounding box center [366, 324] width 221 height 26
click at [272, 332] on textarea at bounding box center [366, 324] width 221 height 26
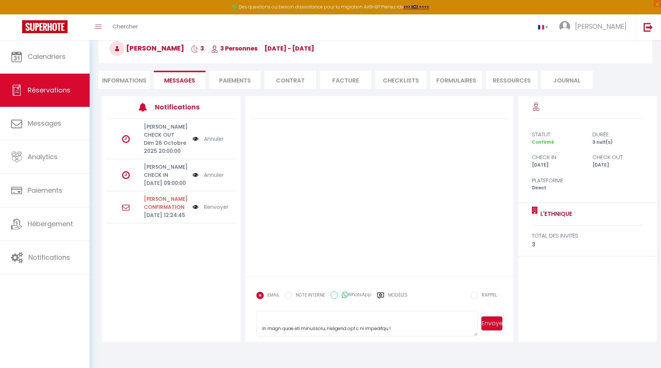
scroll to position [221, 0]
click at [347, 326] on textarea at bounding box center [366, 324] width 221 height 26
click at [495, 323] on button "Envoyer" at bounding box center [491, 324] width 21 height 14
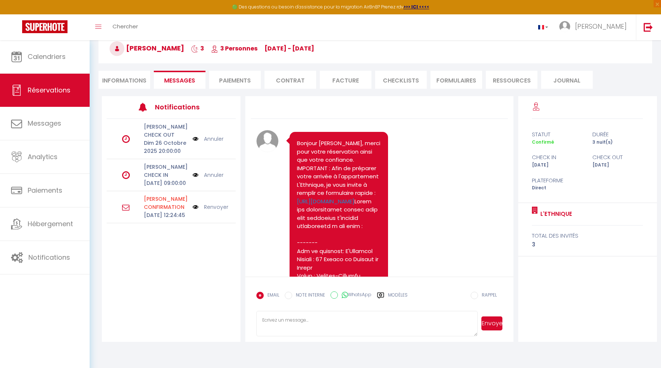
click at [340, 83] on li "Facture" at bounding box center [346, 80] width 52 height 18
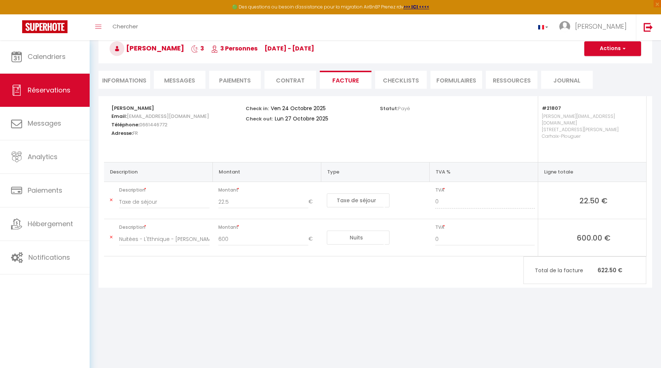
click at [281, 68] on div "Retourner vers [PERSON_NAME] 3 3 Personnes [DATE] - [DATE] Actions Enregistrer …" at bounding box center [375, 52] width 563 height 87
click at [185, 83] on span "Messages" at bounding box center [179, 80] width 31 height 8
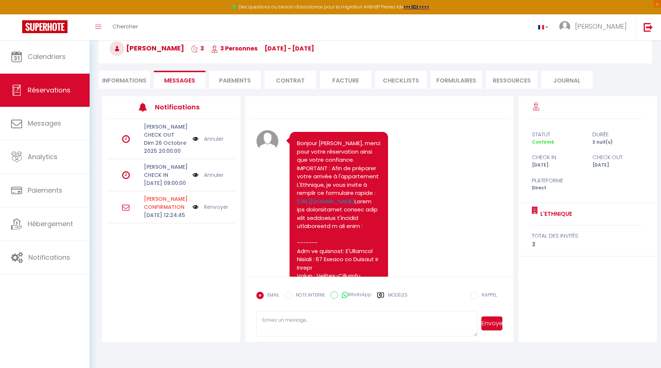
click at [232, 82] on li "Paiements" at bounding box center [235, 80] width 52 height 18
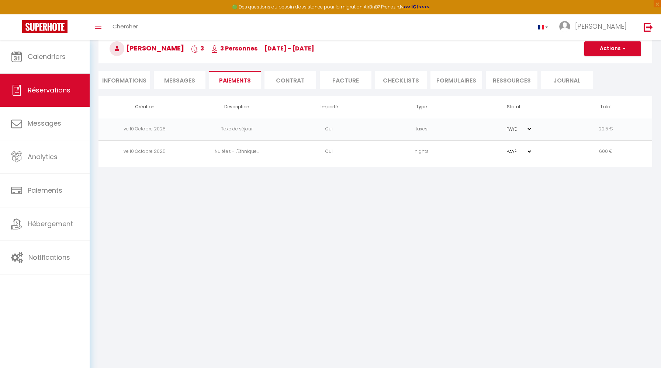
click at [127, 77] on li "Informations" at bounding box center [124, 80] width 52 height 18
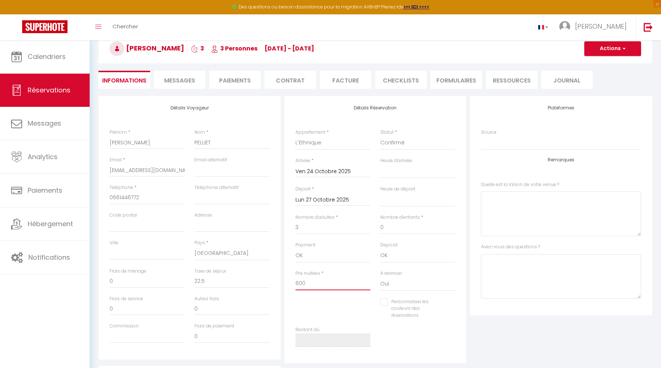
click at [322, 282] on input "600" at bounding box center [332, 283] width 75 height 13
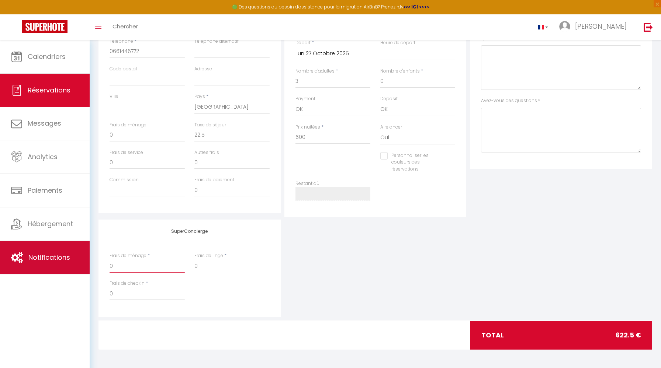
drag, startPoint x: 141, startPoint y: 265, endPoint x: 12, endPoint y: 256, distance: 128.6
click at [12, 256] on div "🟢 Des questions ou besoin d'assistance pour la migration AirBnB? Prenez rdv >>>…" at bounding box center [330, 111] width 661 height 515
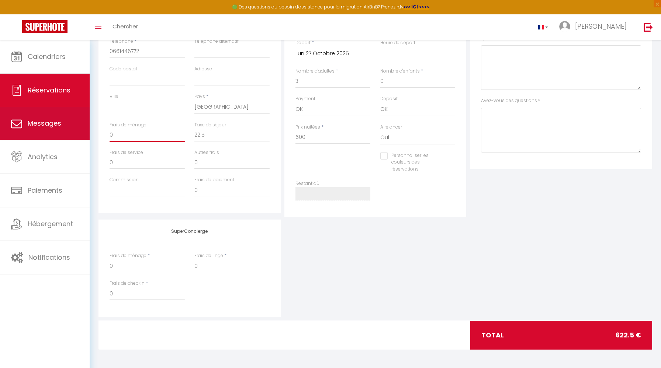
drag, startPoint x: 129, startPoint y: 134, endPoint x: 50, endPoint y: 132, distance: 79.3
click at [50, 132] on div "🟢 Des questions ou besoin d'assistance pour la migration AirBnB? Prenez rdv >>>…" at bounding box center [330, 111] width 661 height 515
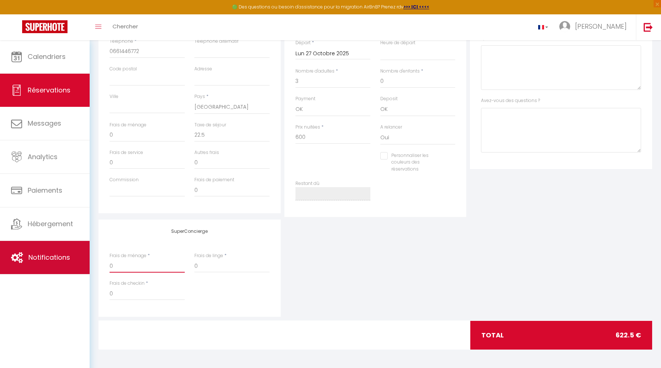
drag, startPoint x: 132, startPoint y: 268, endPoint x: 67, endPoint y: 260, distance: 65.5
click at [67, 260] on div "🟢 Des questions ou besoin d'assistance pour la migration AirBnB? Prenez rdv >>>…" at bounding box center [330, 111] width 661 height 515
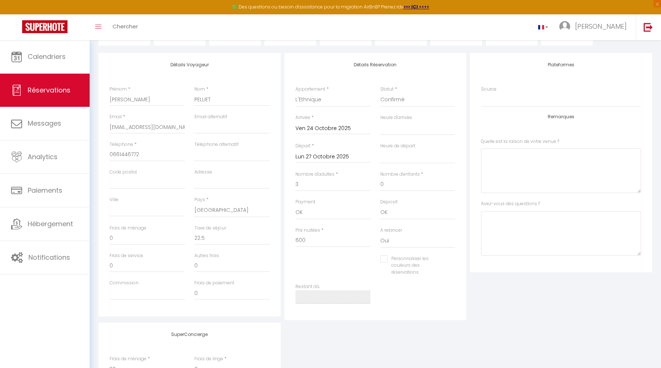
scroll to position [0, 0]
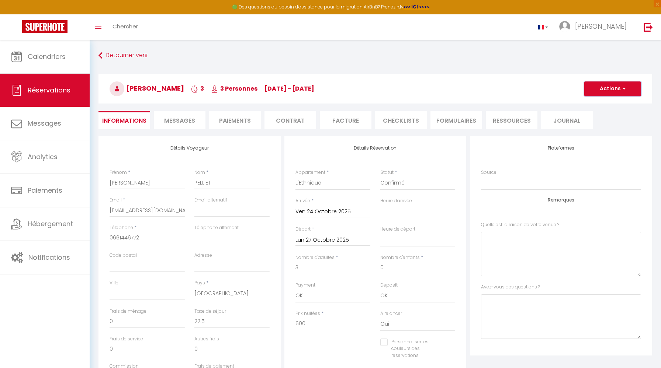
click at [609, 86] on button "Actions" at bounding box center [612, 89] width 57 height 15
click at [607, 99] on ul "Enregistrer Dupliquer Supprimer" at bounding box center [605, 114] width 59 height 33
click at [606, 96] on button "Actions" at bounding box center [612, 89] width 57 height 15
click at [606, 105] on link "Enregistrer" at bounding box center [605, 105] width 58 height 10
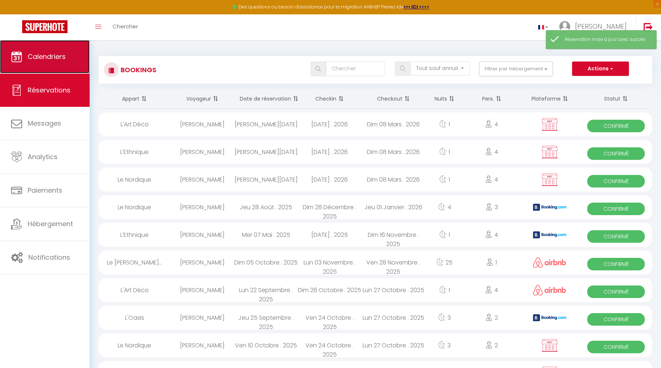
click at [42, 63] on link "Calendriers" at bounding box center [45, 56] width 90 height 33
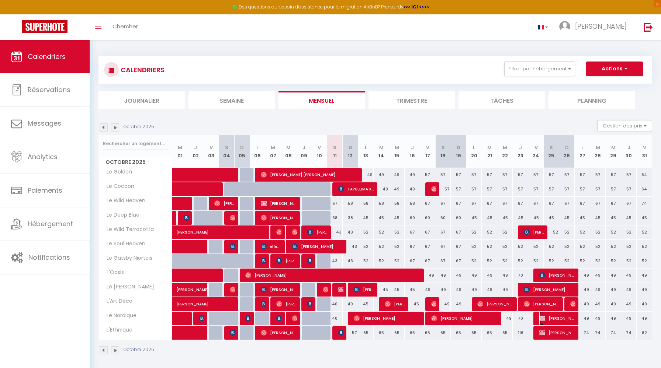
click at [546, 324] on span "[PERSON_NAME]" at bounding box center [557, 319] width 36 height 14
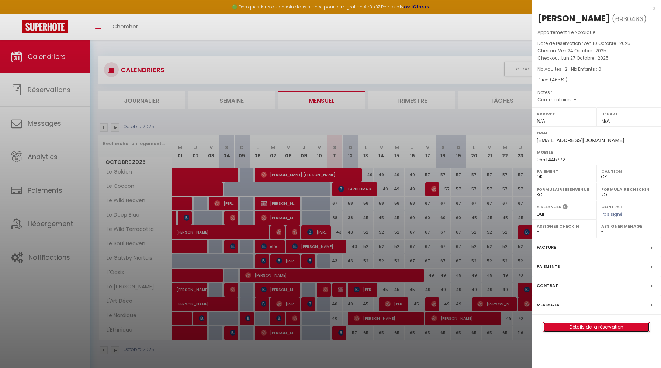
click at [579, 327] on link "Détails de la réservation" at bounding box center [596, 328] width 106 height 10
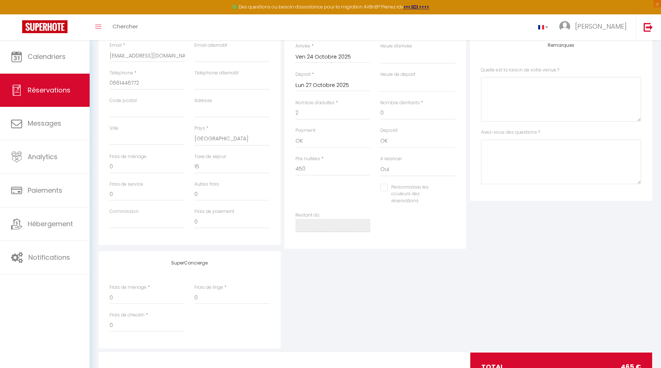
scroll to position [158, 0]
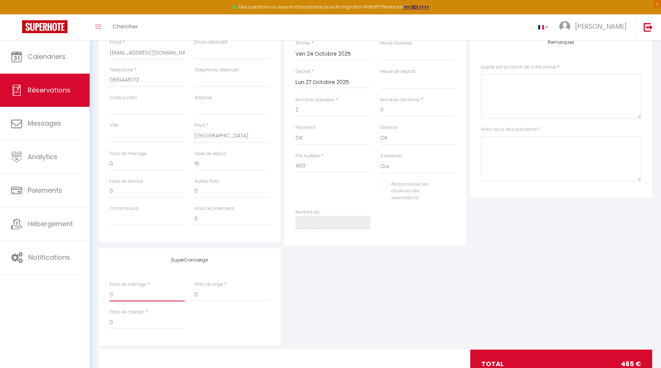
drag, startPoint x: 128, startPoint y: 294, endPoint x: 86, endPoint y: 294, distance: 42.4
click at [86, 294] on div "🟢 Des questions ou besoin d'assistance pour la migration AirBnB? Prenez rdv >>>…" at bounding box center [330, 139] width 661 height 515
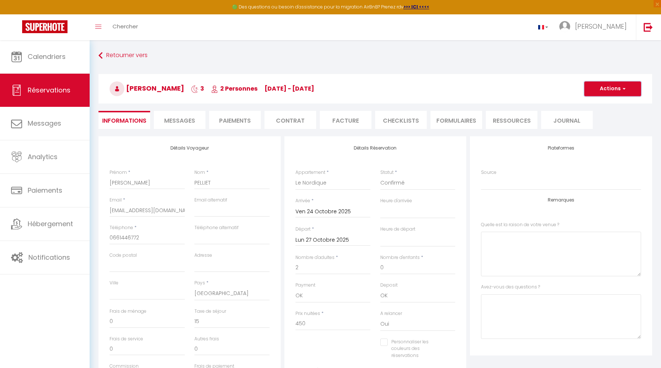
click at [613, 93] on button "Actions" at bounding box center [612, 89] width 57 height 15
click at [603, 105] on link "Enregistrer" at bounding box center [605, 105] width 58 height 10
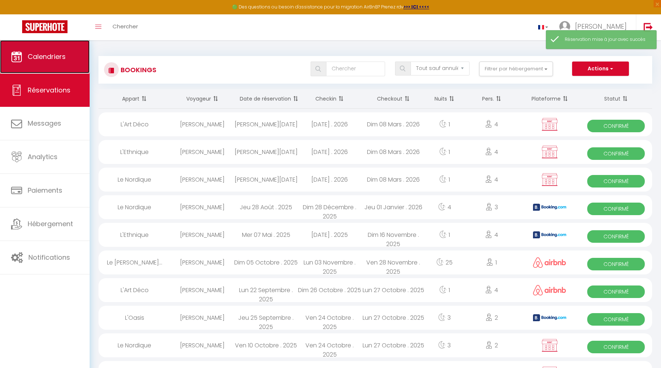
click at [55, 62] on link "Calendriers" at bounding box center [45, 56] width 90 height 33
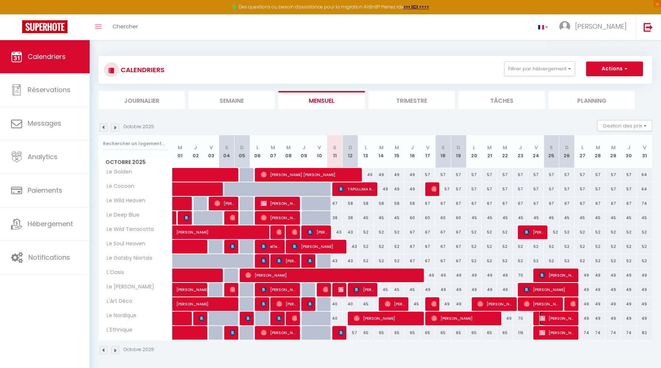
click at [551, 323] on span "[PERSON_NAME]" at bounding box center [557, 319] width 36 height 14
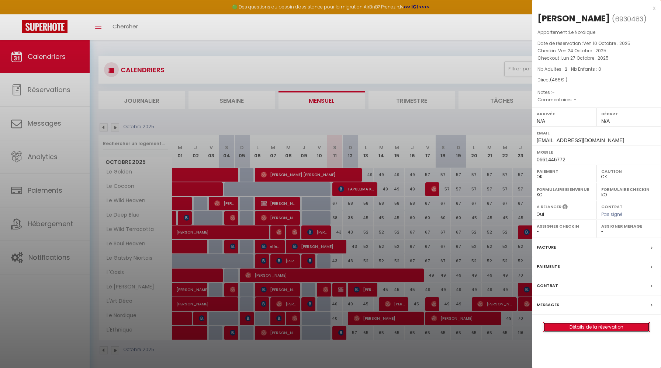
click at [571, 325] on link "Détails de la réservation" at bounding box center [596, 328] width 106 height 10
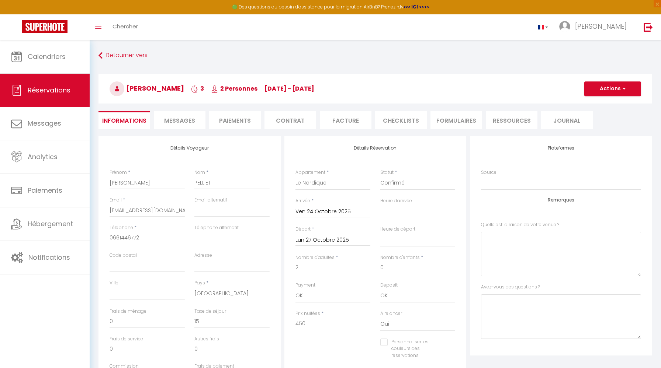
click at [194, 129] on div "Retourner vers [PERSON_NAME] 3 2 Personnes [DATE] - [DATE] Actions Enregistrer …" at bounding box center [375, 92] width 563 height 87
click at [188, 127] on li "Messages" at bounding box center [180, 120] width 52 height 18
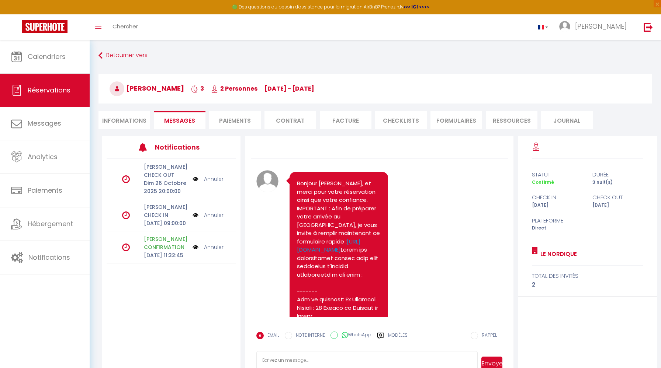
click at [343, 122] on li "Facture" at bounding box center [346, 120] width 52 height 18
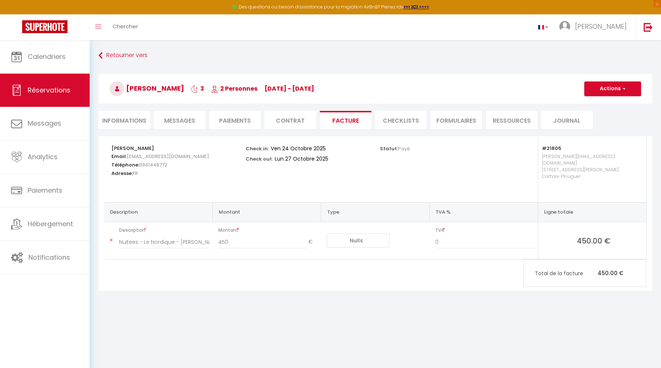
click at [177, 121] on span "Messages" at bounding box center [179, 121] width 31 height 8
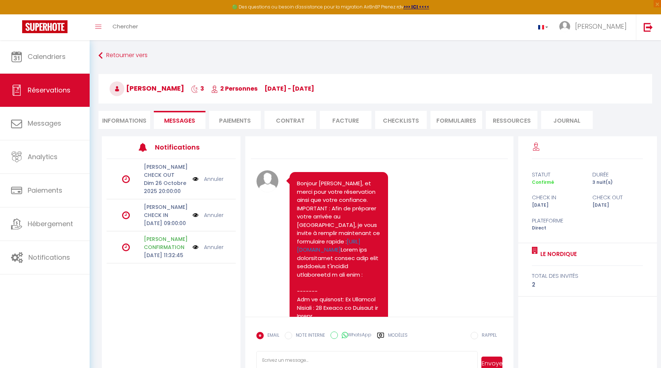
click at [240, 124] on li "Paiements" at bounding box center [235, 120] width 52 height 18
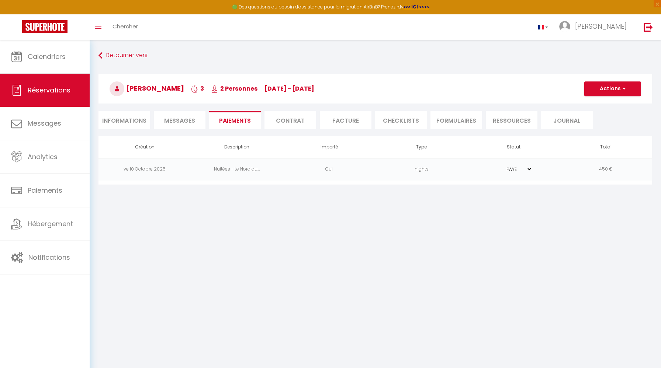
click at [405, 125] on li "CHECKLISTS" at bounding box center [401, 120] width 52 height 18
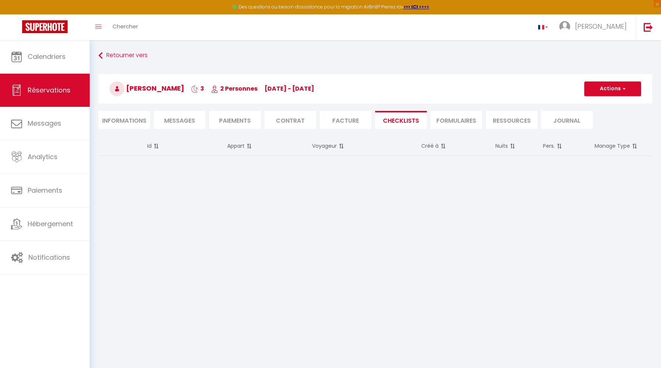
click at [358, 124] on li "Facture" at bounding box center [346, 120] width 52 height 18
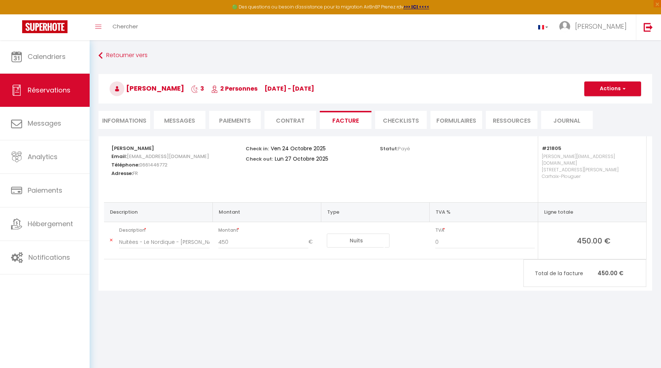
click at [136, 121] on li "Informations" at bounding box center [124, 120] width 52 height 18
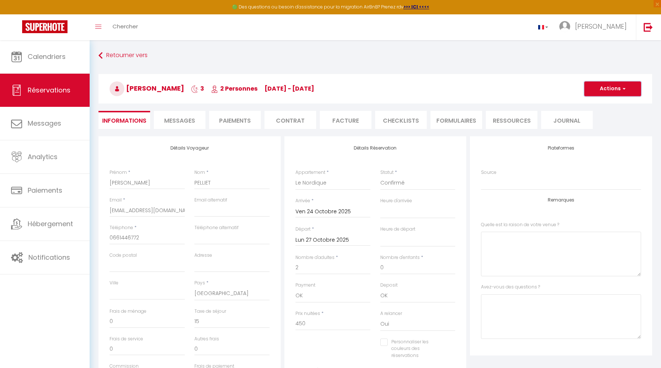
click at [625, 87] on span "button" at bounding box center [623, 89] width 4 height 7
click at [598, 104] on link "Enregistrer" at bounding box center [605, 105] width 58 height 10
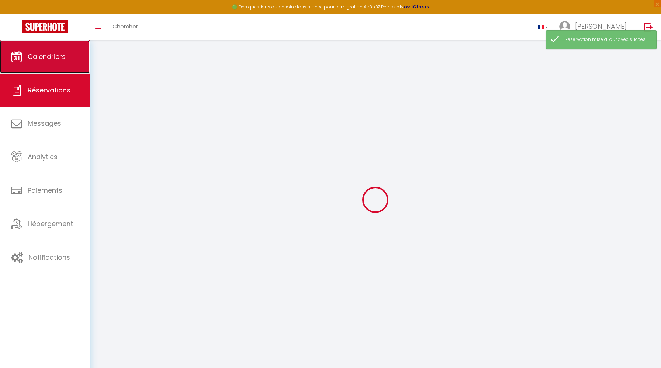
click at [44, 69] on link "Calendriers" at bounding box center [45, 56] width 90 height 33
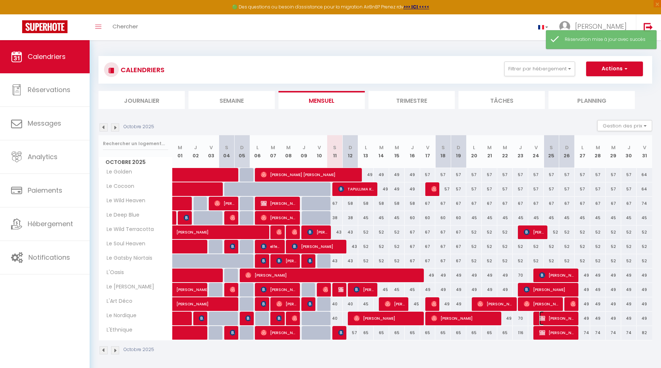
click at [551, 320] on span "[PERSON_NAME]" at bounding box center [557, 319] width 36 height 14
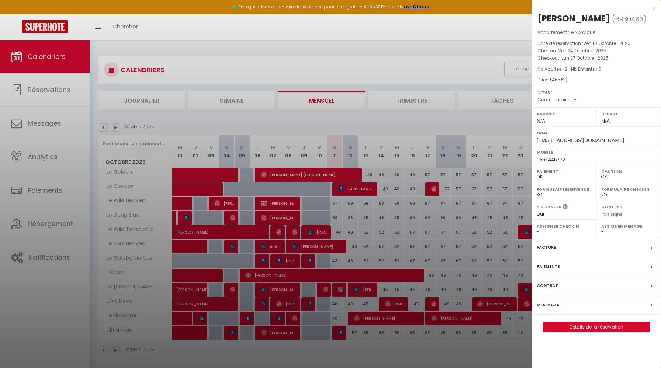
drag, startPoint x: 495, startPoint y: 204, endPoint x: 555, endPoint y: 285, distance: 100.5
click at [495, 204] on div at bounding box center [330, 184] width 661 height 368
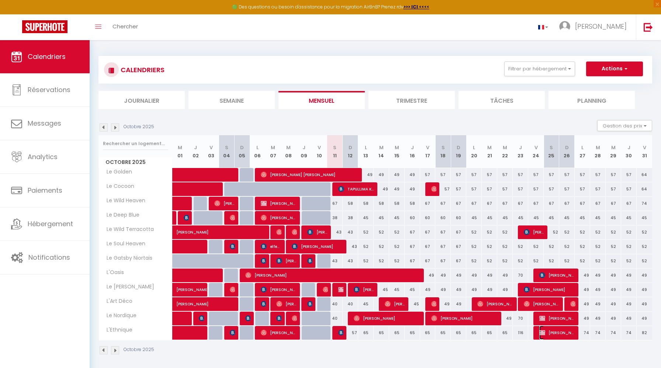
click at [563, 336] on span "[PERSON_NAME]" at bounding box center [557, 333] width 36 height 14
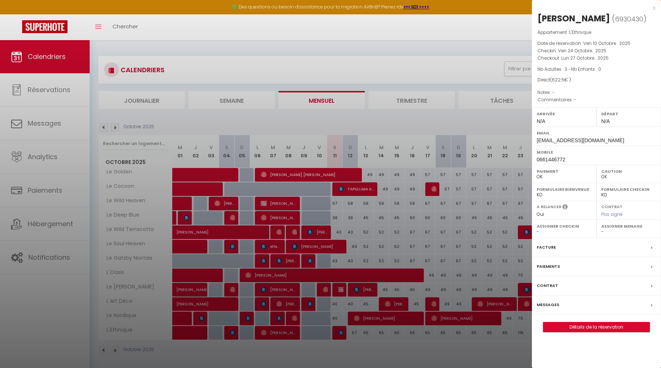
click at [472, 120] on div at bounding box center [330, 184] width 661 height 368
